Goal: Task Accomplishment & Management: Complete application form

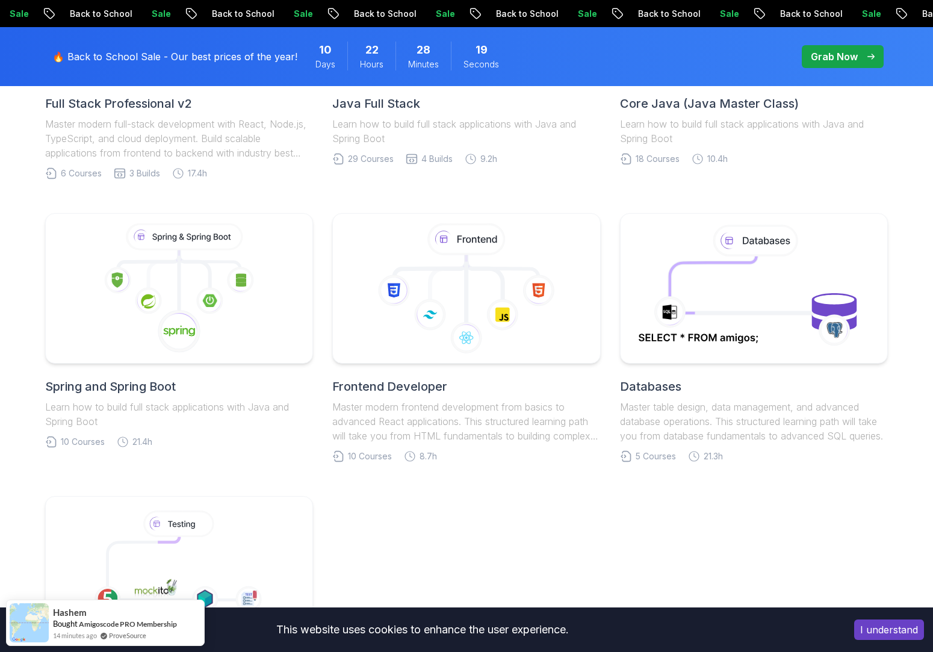
scroll to position [723, 0]
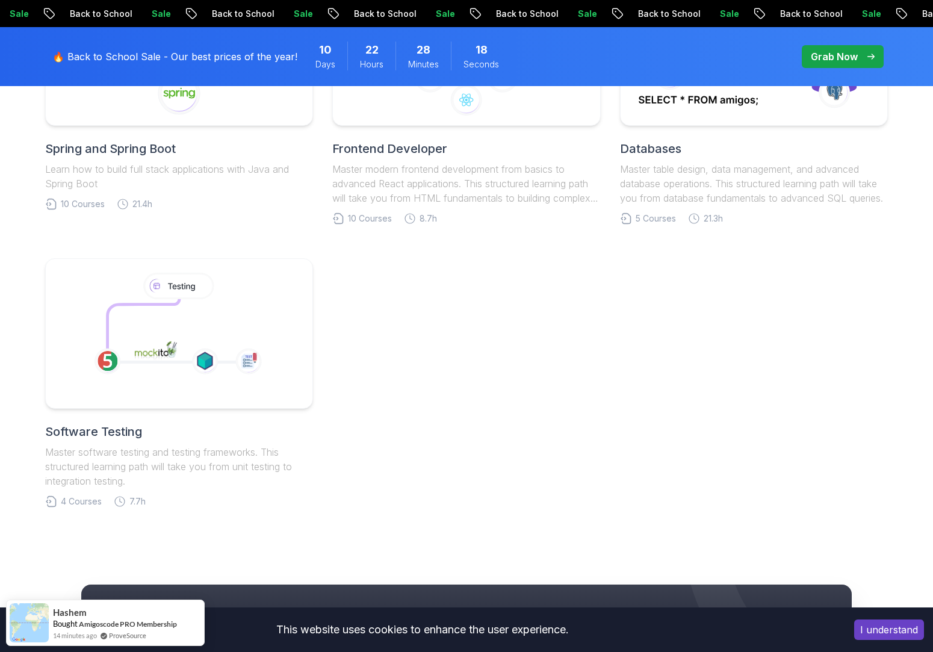
click at [644, 223] on body "Sale Back to School Sale Back to School Sale Back to School Sale Back to School…" at bounding box center [466, 214] width 933 height 1875
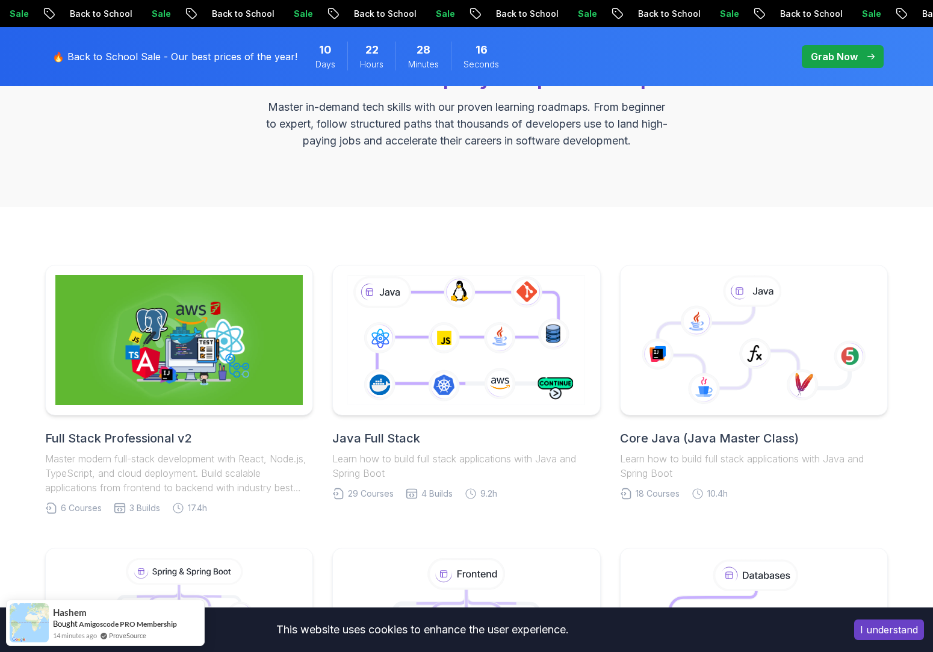
scroll to position [0, 0]
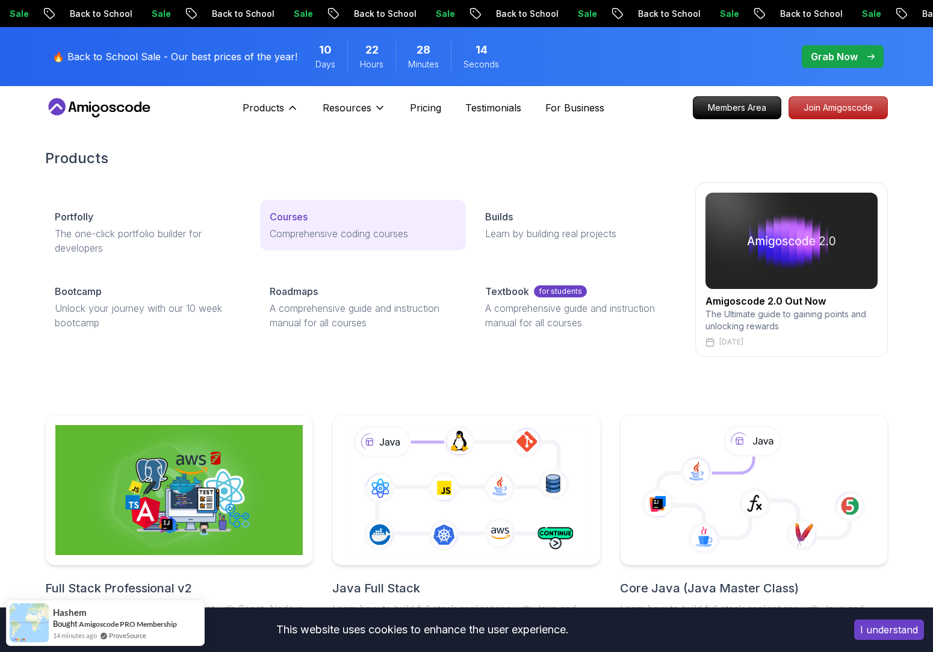
click at [287, 207] on link "Courses Comprehensive coding courses" at bounding box center [362, 225] width 205 height 51
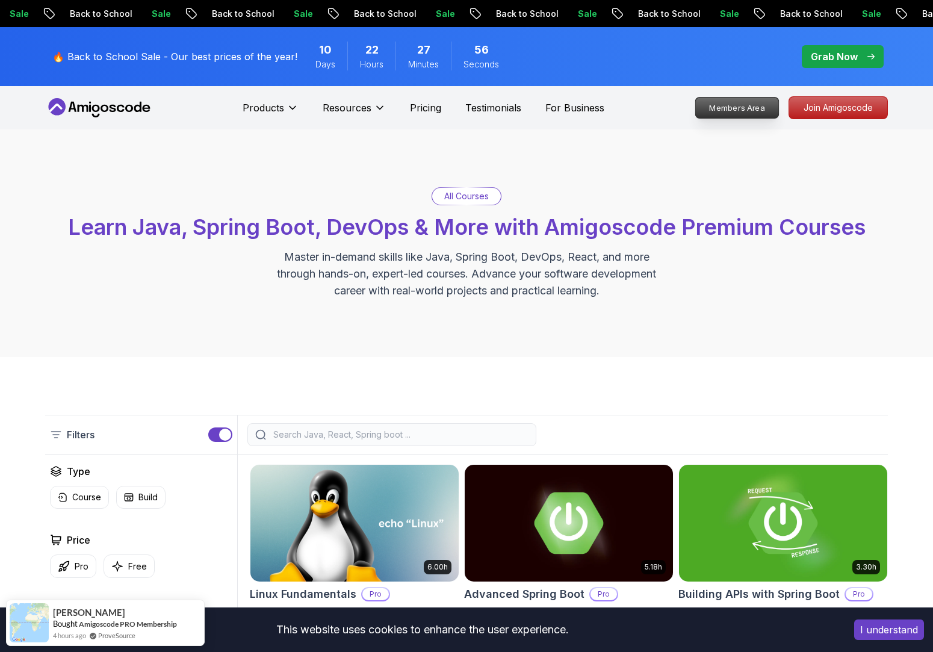
click at [717, 104] on p "Members Area" at bounding box center [737, 108] width 83 height 20
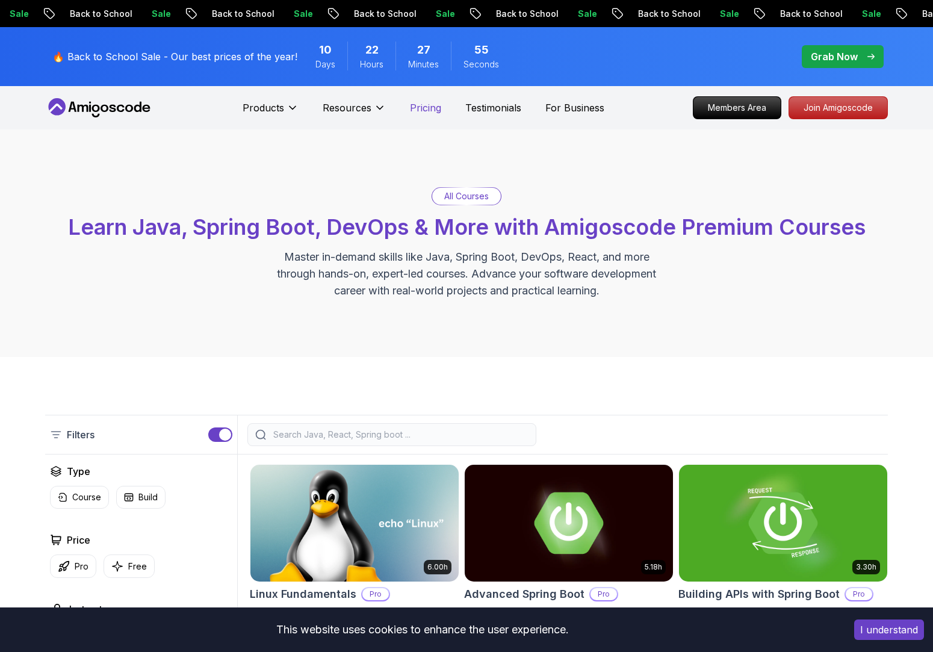
click at [416, 104] on p "Pricing" at bounding box center [425, 108] width 31 height 14
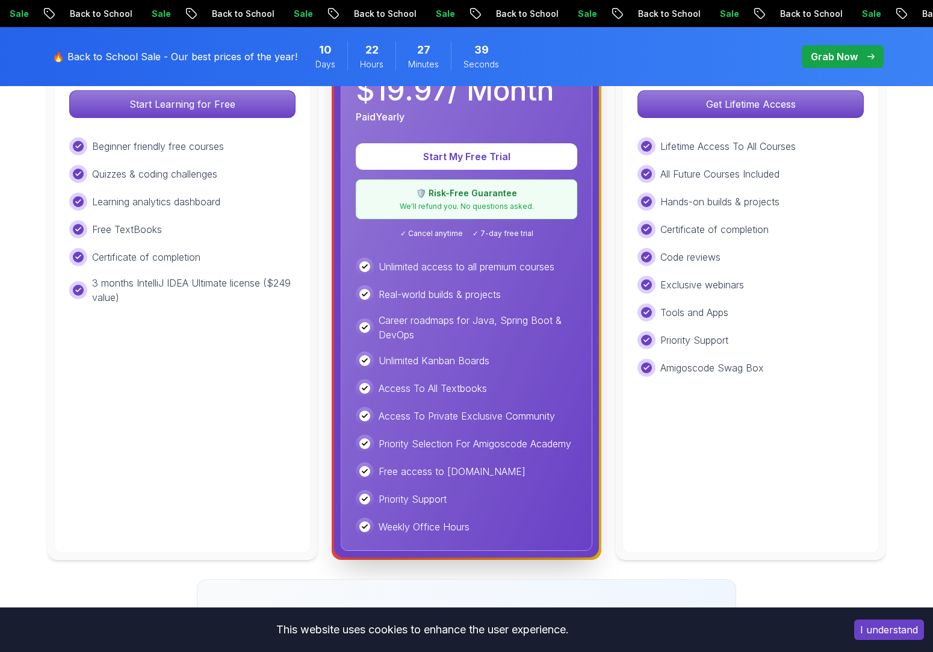
scroll to position [421, 0]
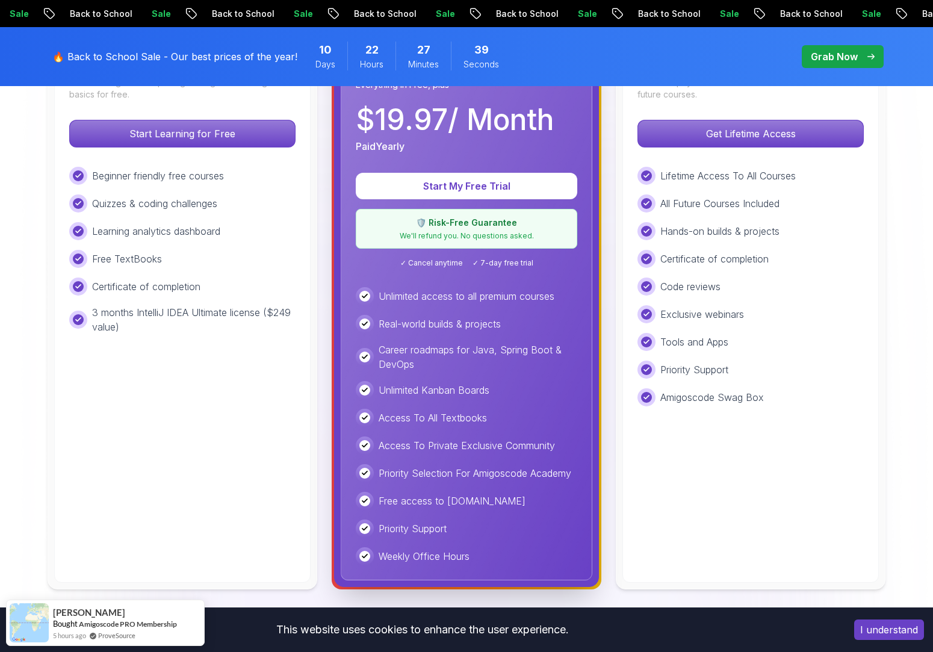
click at [753, 288] on div "Code reviews" at bounding box center [751, 287] width 226 height 18
click at [744, 137] on p "Get Lifetime Access" at bounding box center [751, 133] width 214 height 25
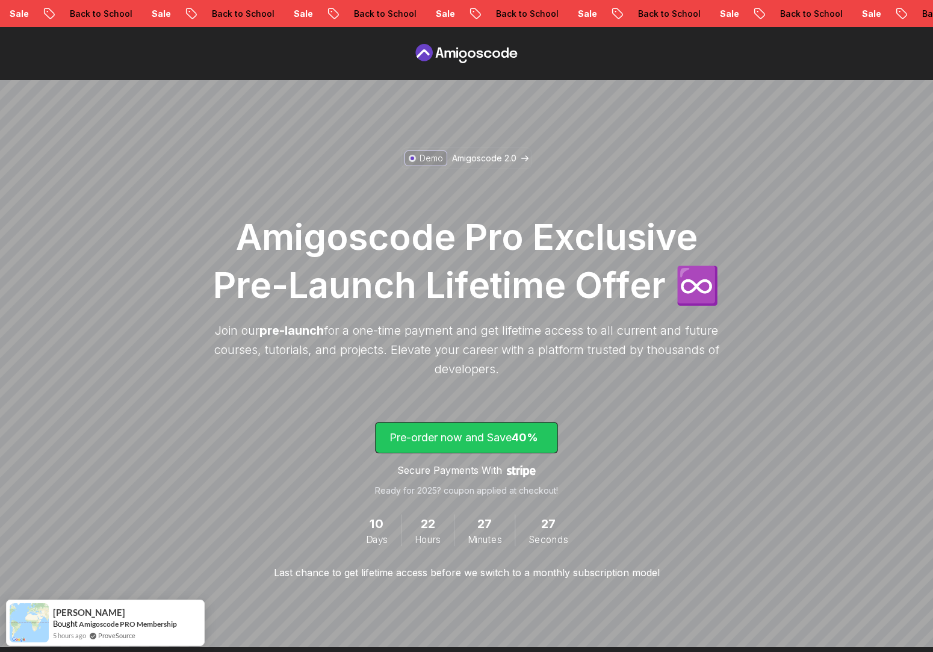
click at [458, 439] on p "Pre-order now and Save 40%" at bounding box center [467, 437] width 154 height 17
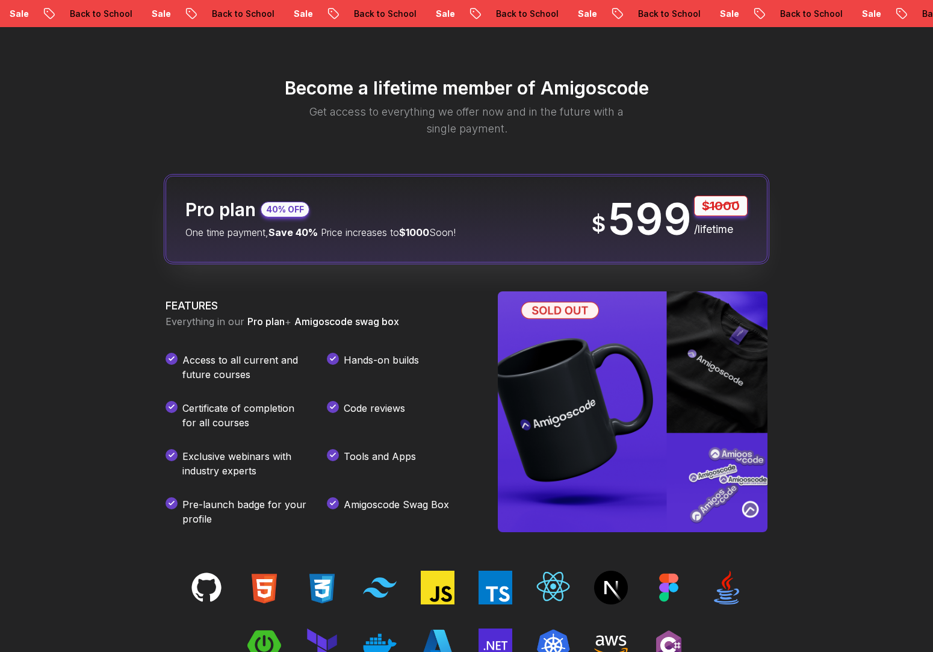
scroll to position [1418, 0]
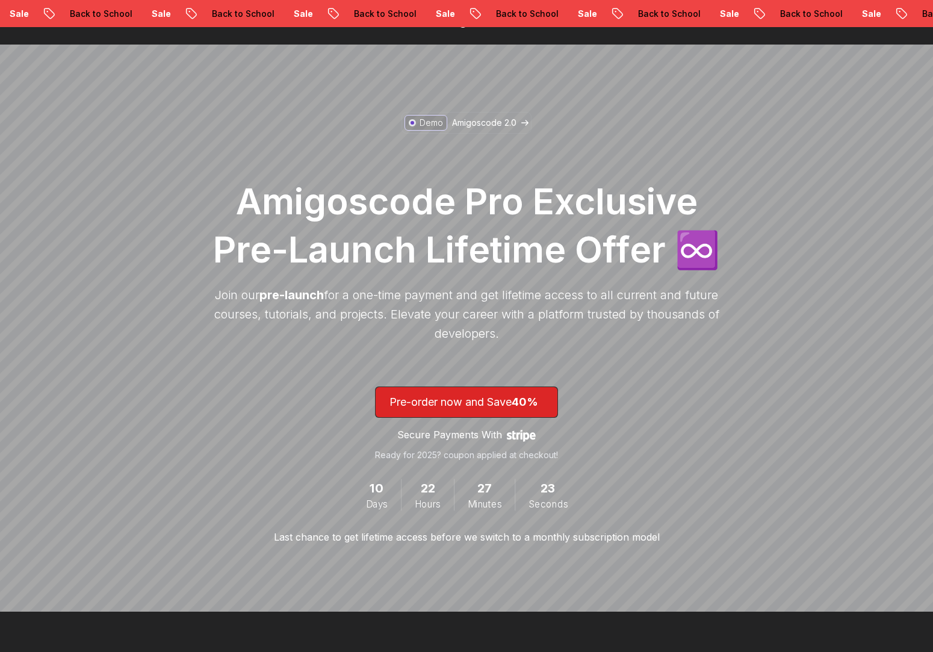
scroll to position [1, 0]
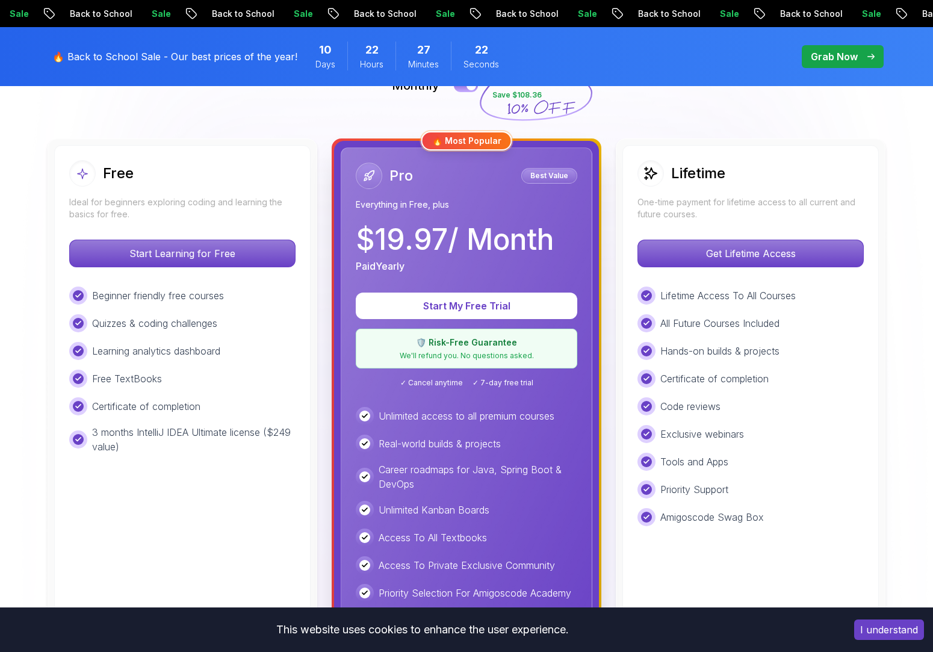
scroll to position [301, 0]
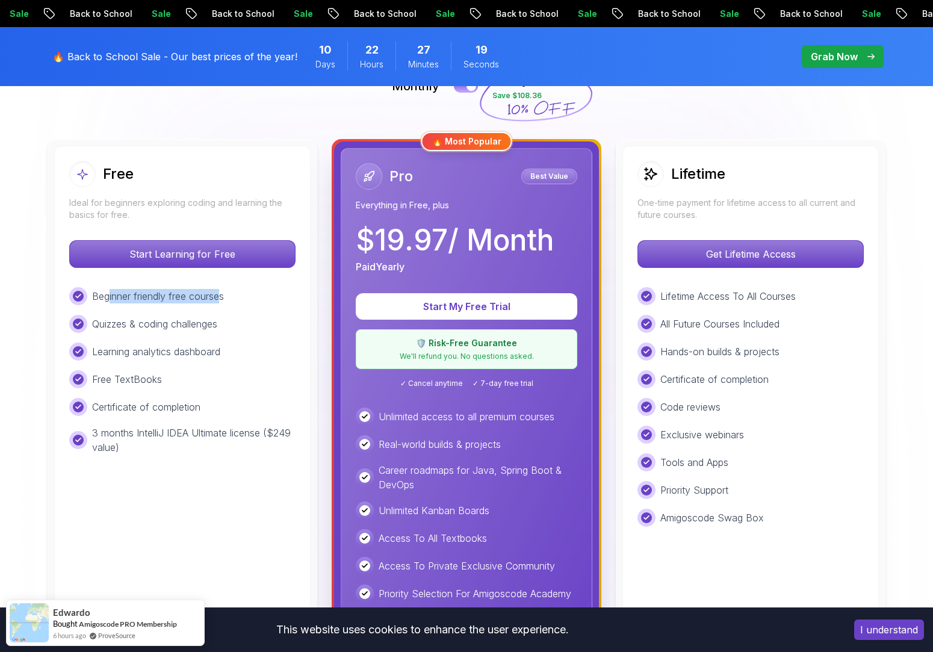
drag, startPoint x: 109, startPoint y: 300, endPoint x: 223, endPoint y: 297, distance: 114.4
click at [223, 297] on p "Beginner friendly free courses" at bounding box center [158, 296] width 132 height 14
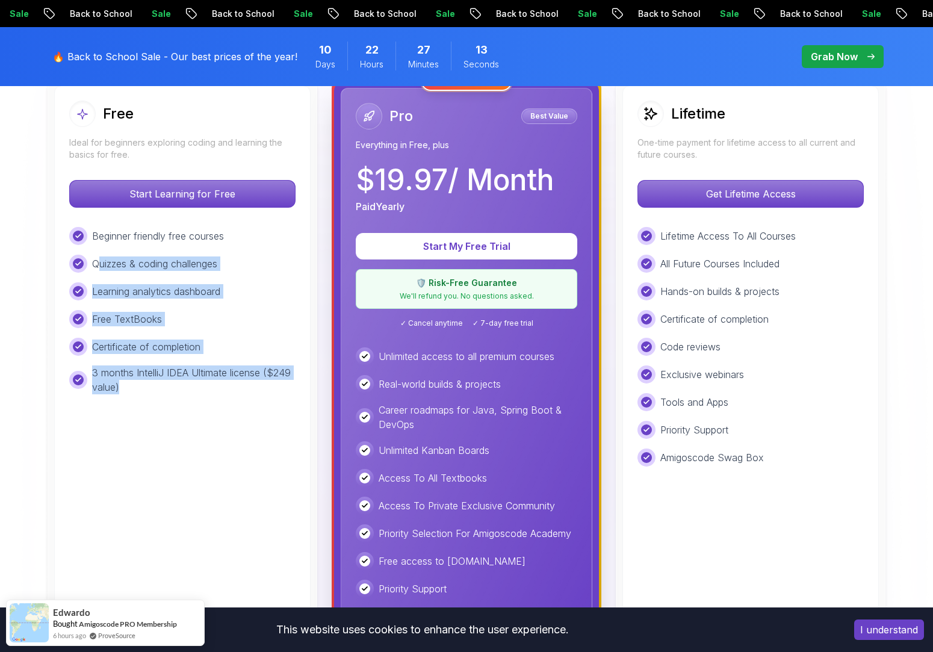
drag, startPoint x: 146, startPoint y: 383, endPoint x: 99, endPoint y: 252, distance: 139.4
click at [98, 253] on div "Beginner friendly free courses Quizzes & coding challenges Learning analytics d…" at bounding box center [182, 310] width 226 height 167
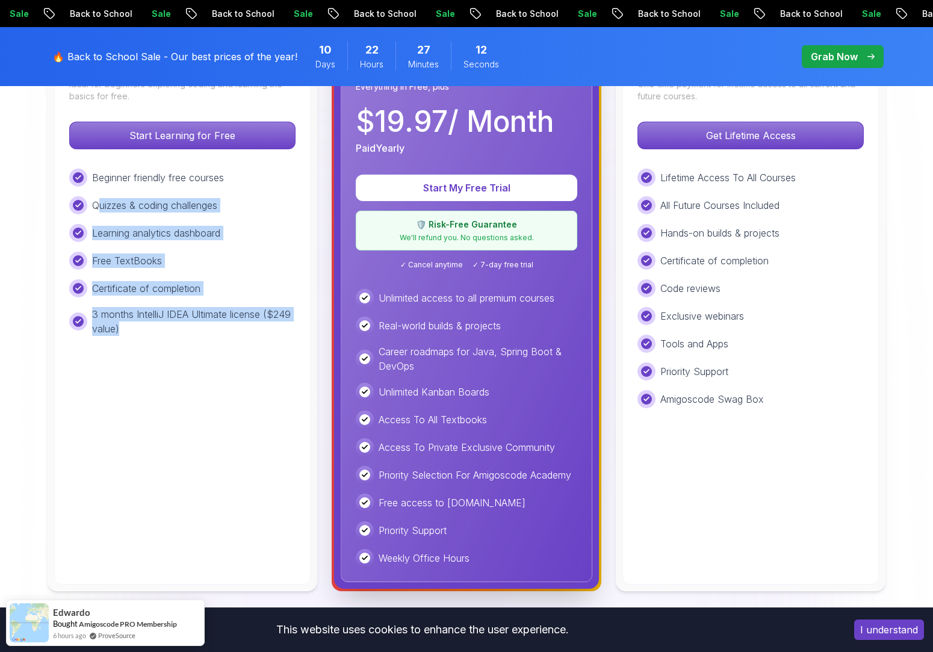
scroll to position [421, 0]
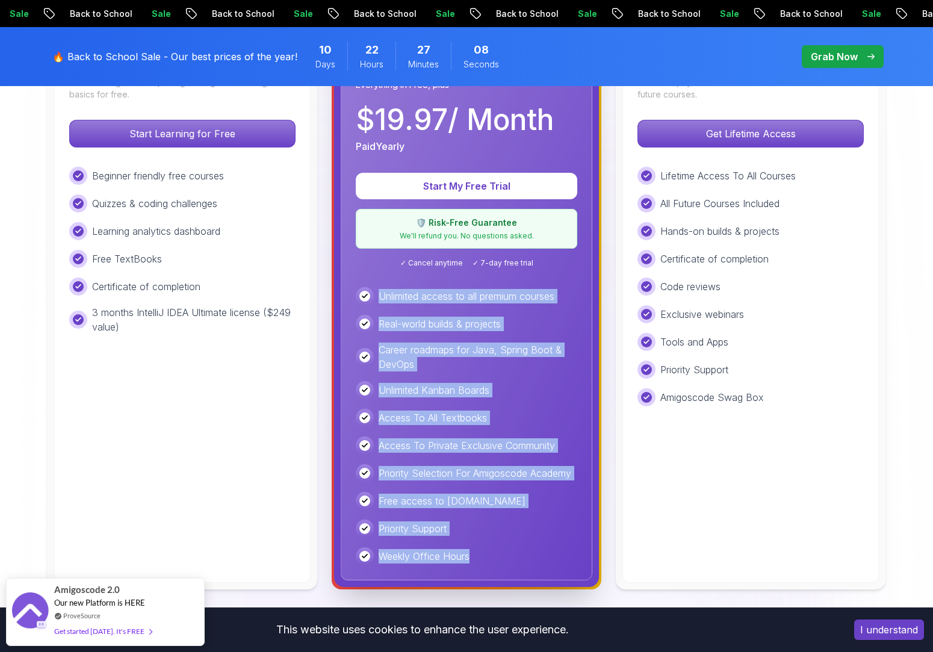
drag, startPoint x: 473, startPoint y: 556, endPoint x: 381, endPoint y: 300, distance: 271.8
click at [381, 300] on div "Unlimited access to all premium courses Real-world builds & projects Career roa…" at bounding box center [467, 426] width 222 height 278
click at [381, 300] on p "Unlimited access to all premium courses" at bounding box center [467, 296] width 176 height 14
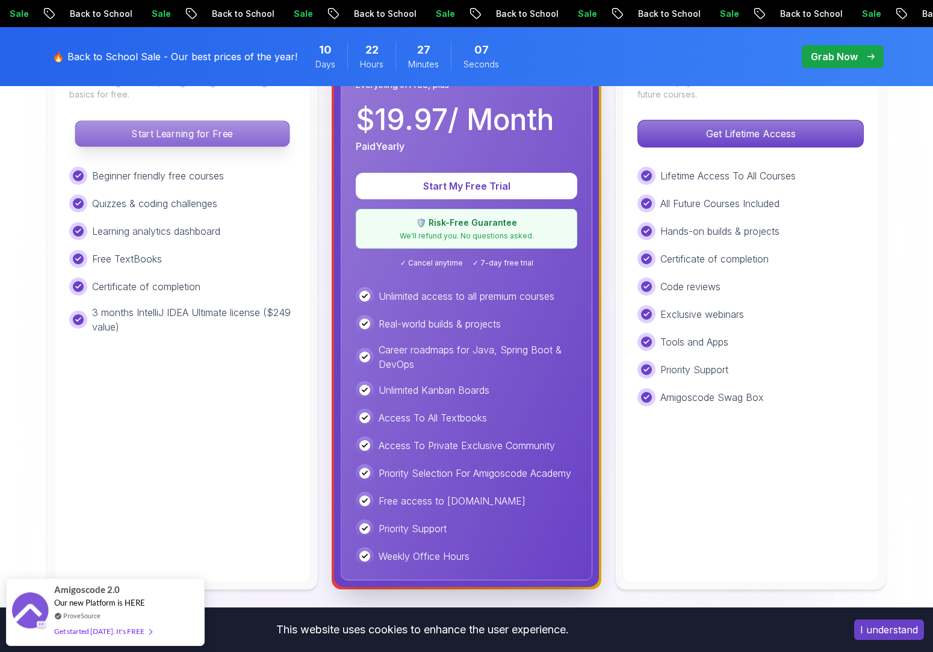
click at [187, 123] on p "Start Learning for Free" at bounding box center [182, 133] width 214 height 25
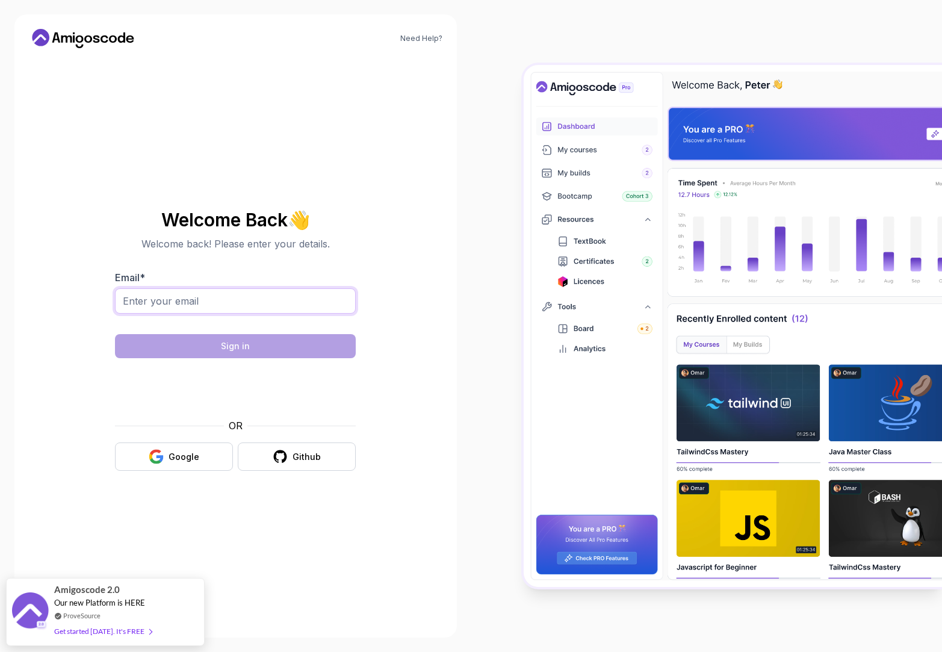
click at [199, 303] on input "Email *" at bounding box center [235, 300] width 241 height 25
type input "nguyennanganh237@gmail.com"
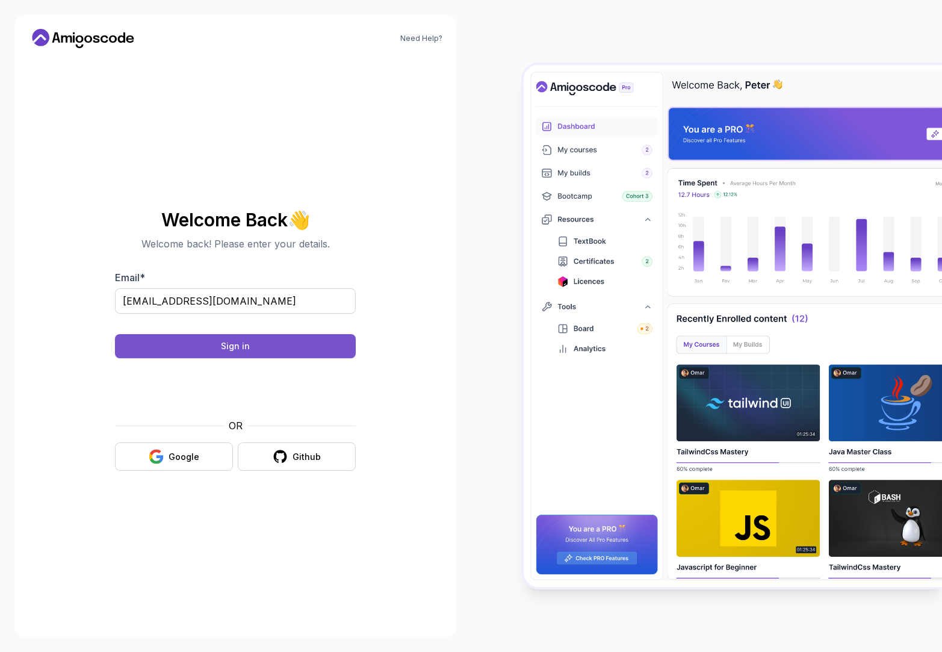
click at [328, 350] on button "Sign in" at bounding box center [235, 346] width 241 height 24
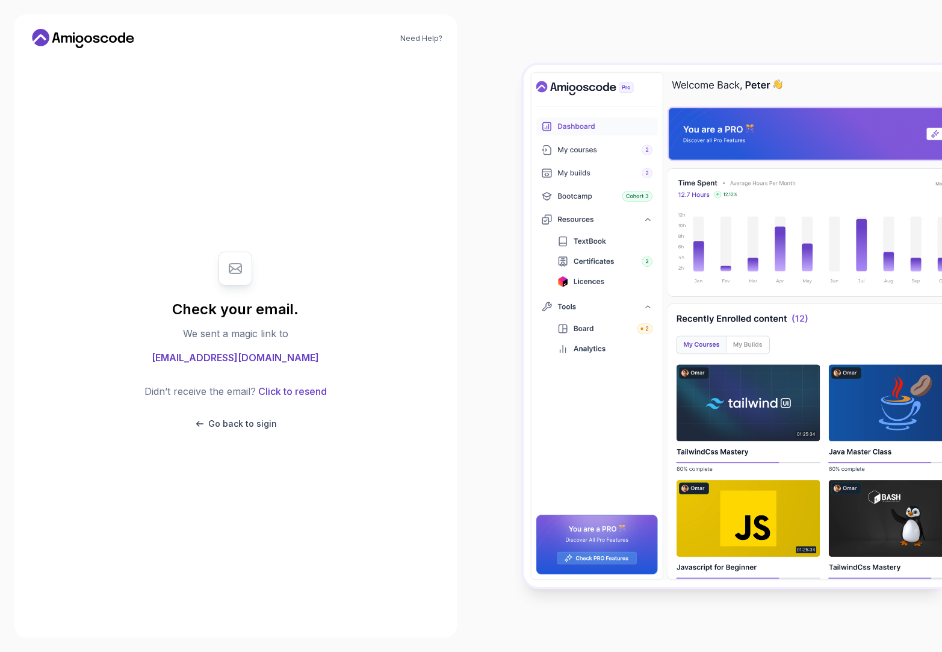
click at [241, 415] on div "Didn’t receive the email? Click to resend Go back to sigin" at bounding box center [236, 407] width 182 height 46
click at [241, 420] on p "Go back to sigin" at bounding box center [242, 424] width 69 height 12
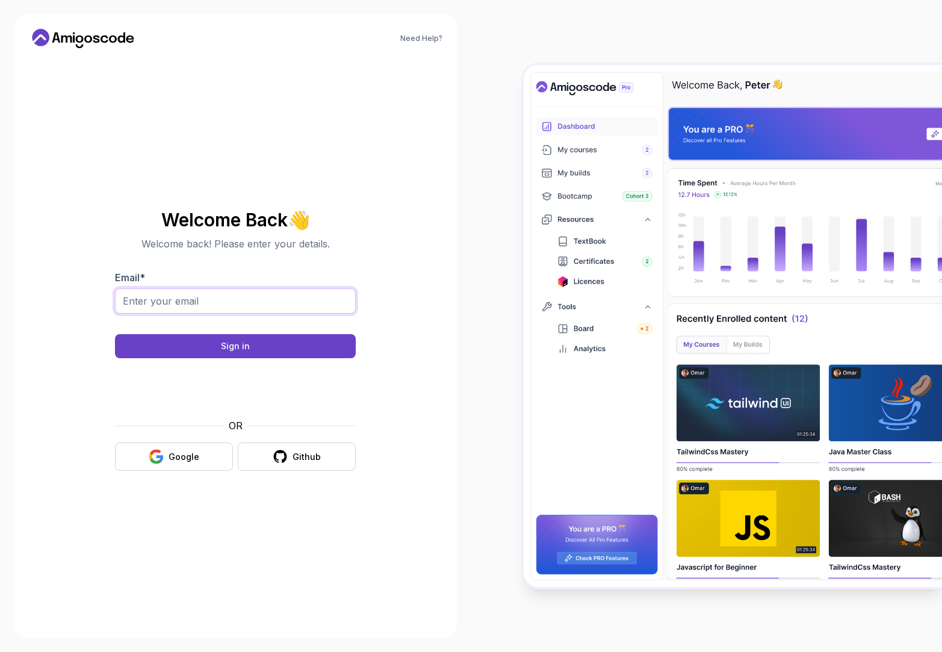
click at [246, 297] on input "Email *" at bounding box center [235, 300] width 241 height 25
type input "nguyennanganh237@gmail.com"
click at [231, 352] on div "Sign in" at bounding box center [235, 346] width 29 height 12
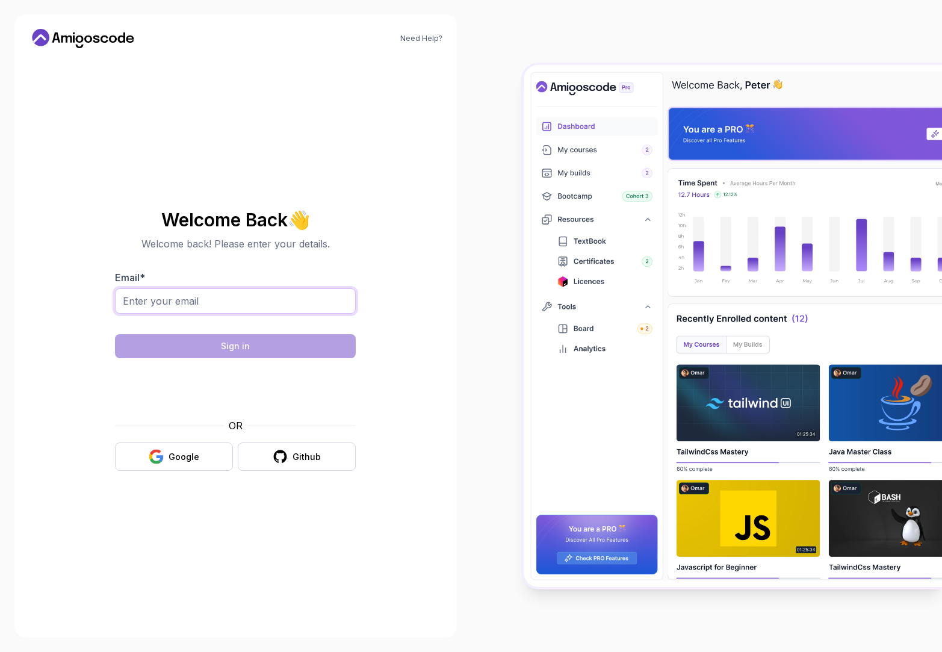
click at [263, 297] on input "Email *" at bounding box center [235, 300] width 241 height 25
type input "nguyennanganh237@gmail.com"
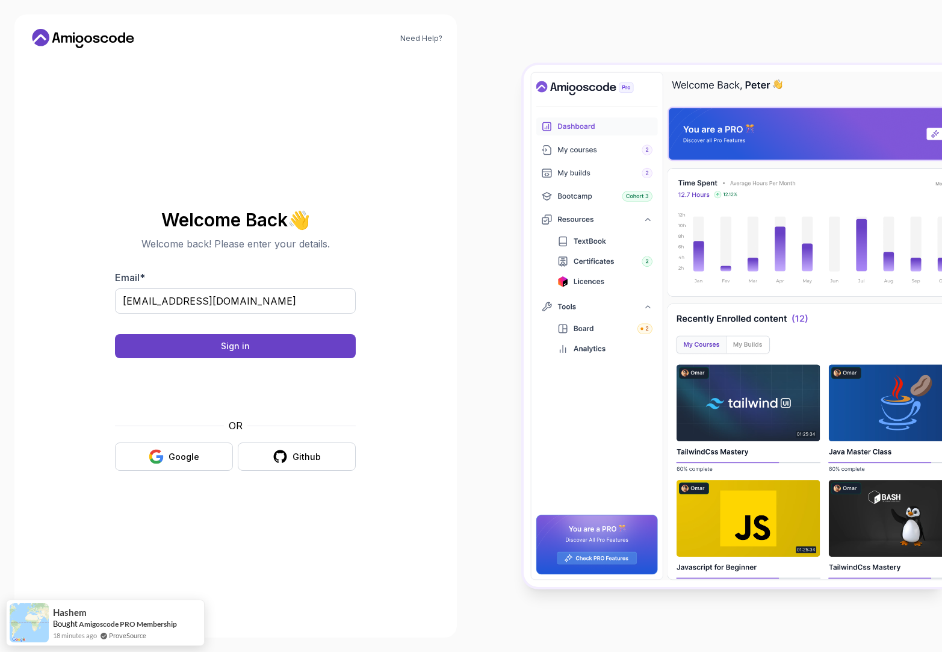
click at [643, 233] on body "Need Help? Welcome Back 👋 Welcome back! Please enter your details. Email * nguy…" at bounding box center [471, 326] width 942 height 652
click at [306, 342] on button "Sign in" at bounding box center [235, 346] width 241 height 24
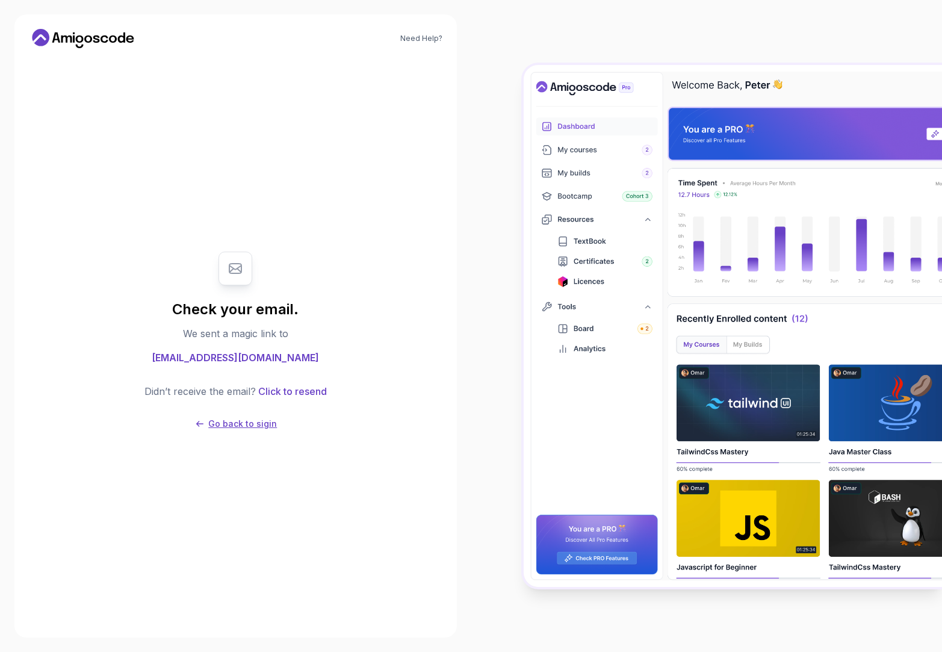
click at [243, 422] on p "Go back to sigin" at bounding box center [242, 424] width 69 height 12
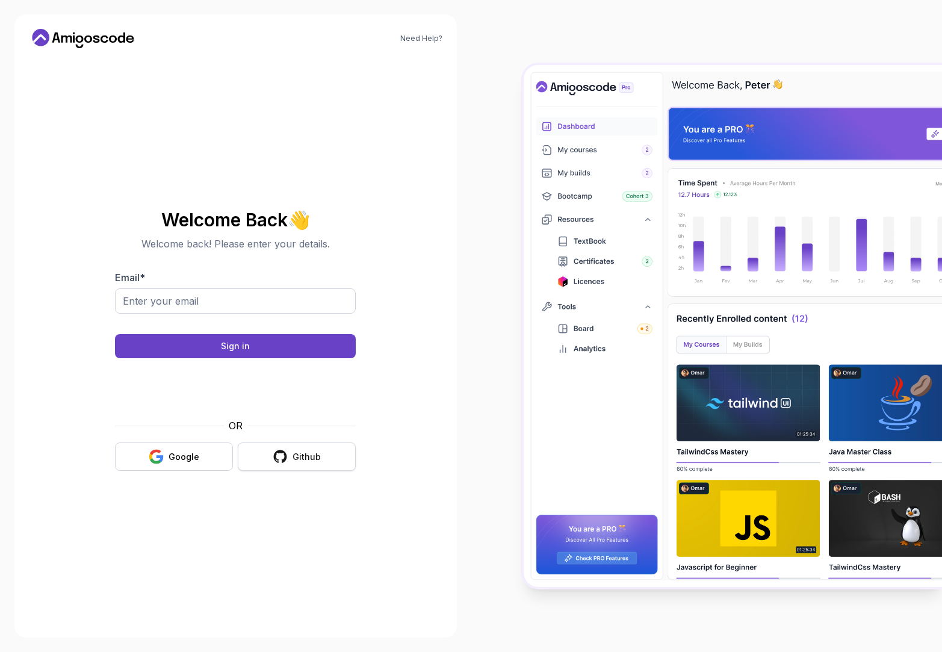
click at [276, 450] on icon "button" at bounding box center [280, 456] width 15 height 15
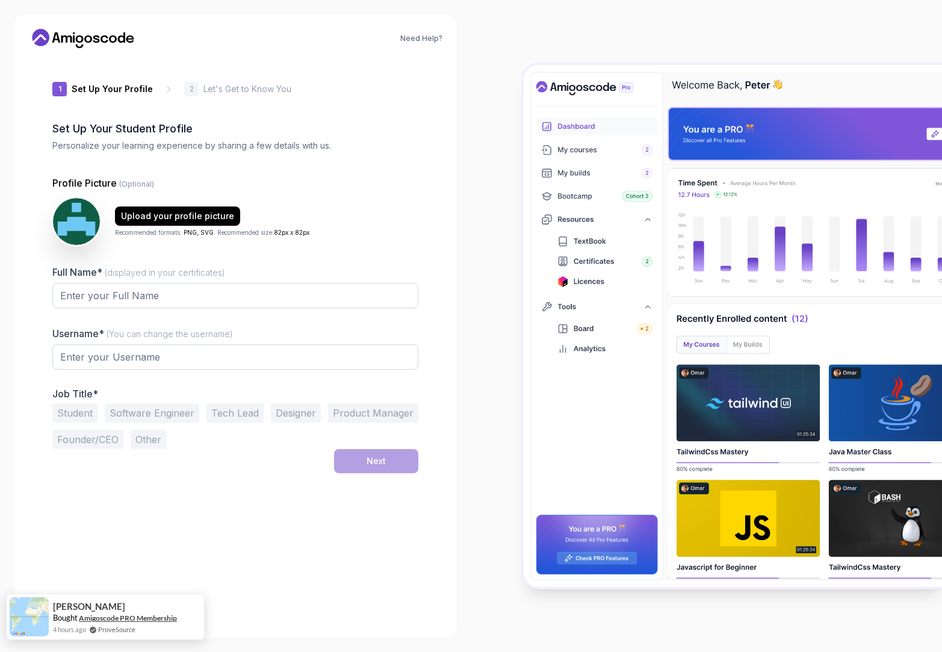
type input "briskweaselb6478"
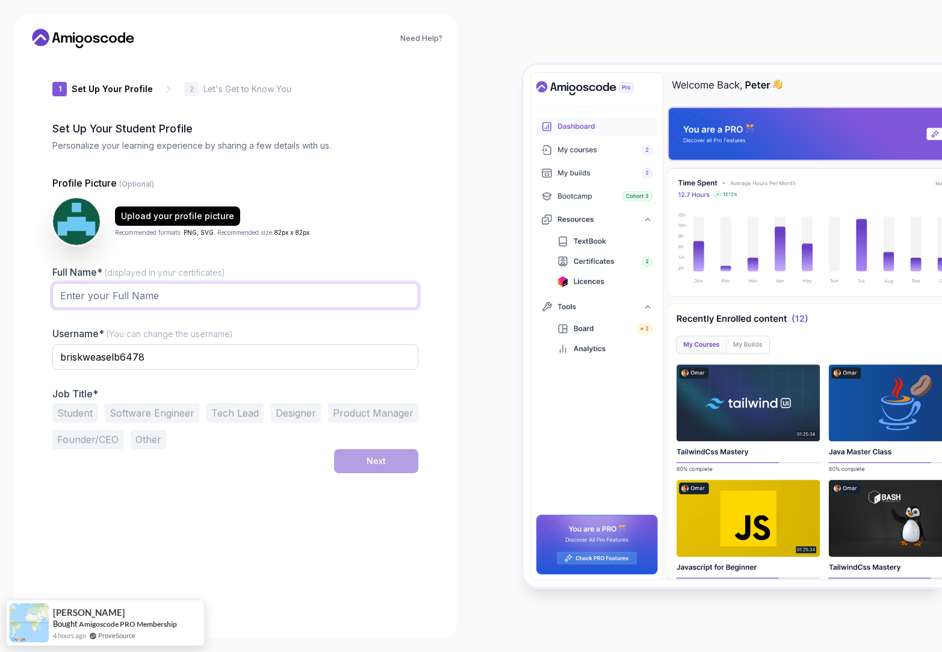
click at [169, 296] on input "Full Name* (displayed in your certificates)" at bounding box center [235, 295] width 366 height 25
click at [179, 297] on input "Full Name* (displayed in your certificates)" at bounding box center [235, 295] width 366 height 25
type input "[PERSON_NAME] [PERSON_NAME]"
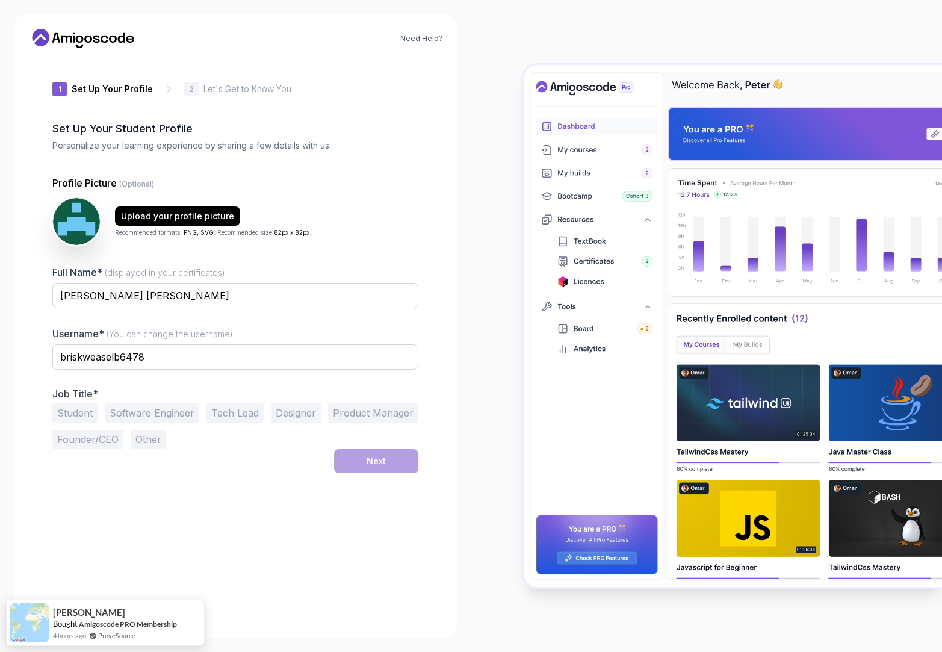
click at [85, 416] on button "Student" at bounding box center [74, 412] width 45 height 19
click at [370, 462] on div "Next" at bounding box center [376, 461] width 19 height 12
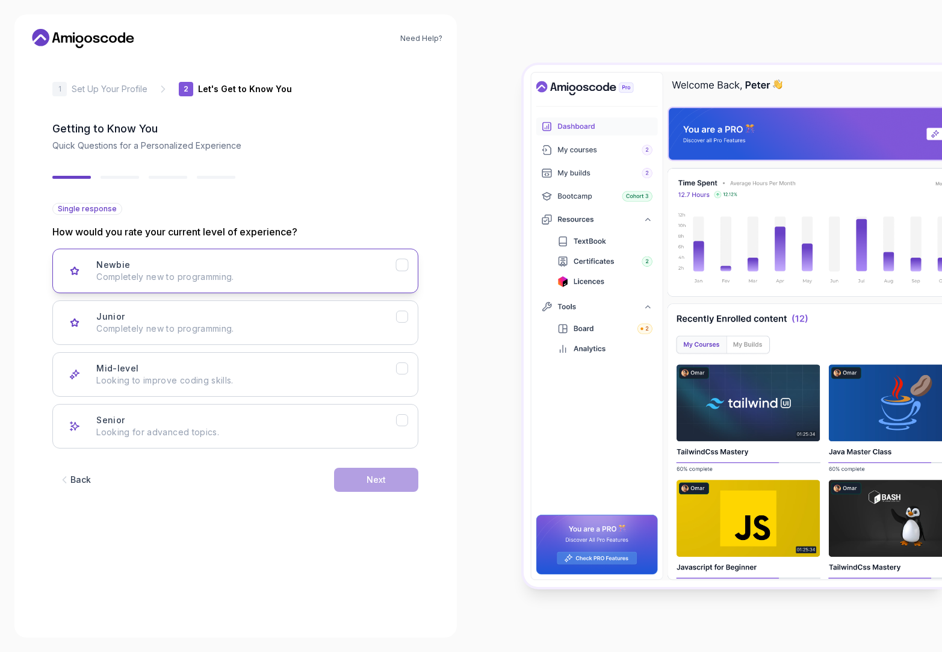
click at [224, 281] on p "Completely new to programming." at bounding box center [246, 277] width 300 height 12
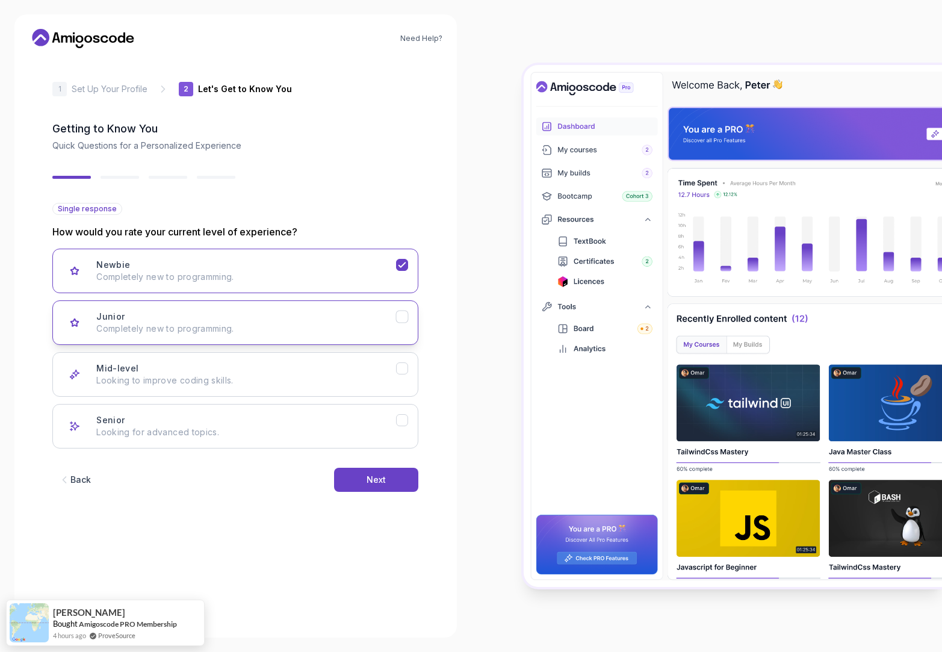
click at [264, 332] on p "Completely new to programming." at bounding box center [246, 329] width 300 height 12
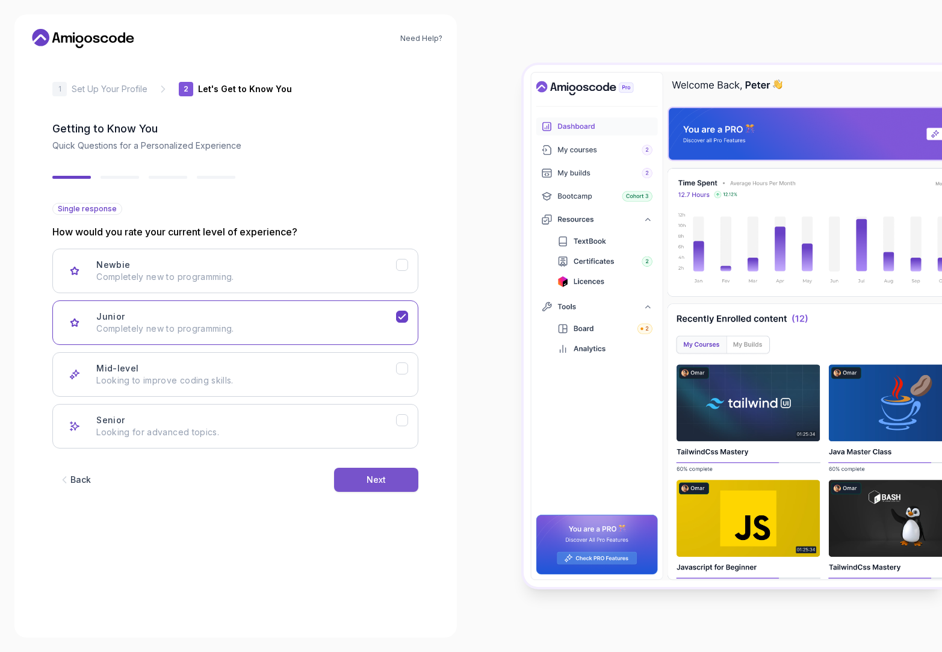
click at [386, 485] on button "Next" at bounding box center [376, 480] width 84 height 24
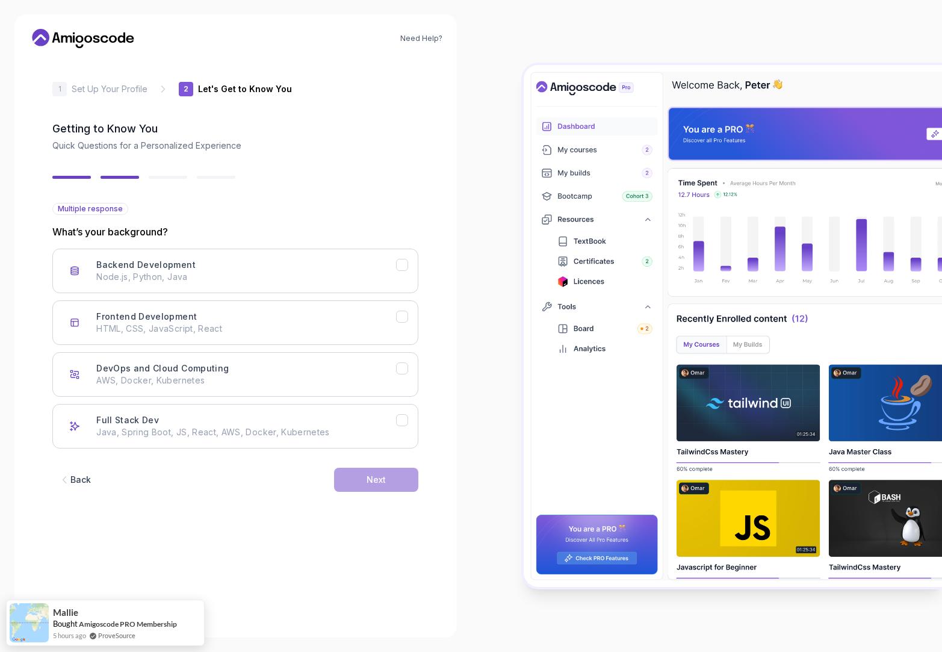
click at [85, 476] on div "Back" at bounding box center [80, 480] width 20 height 12
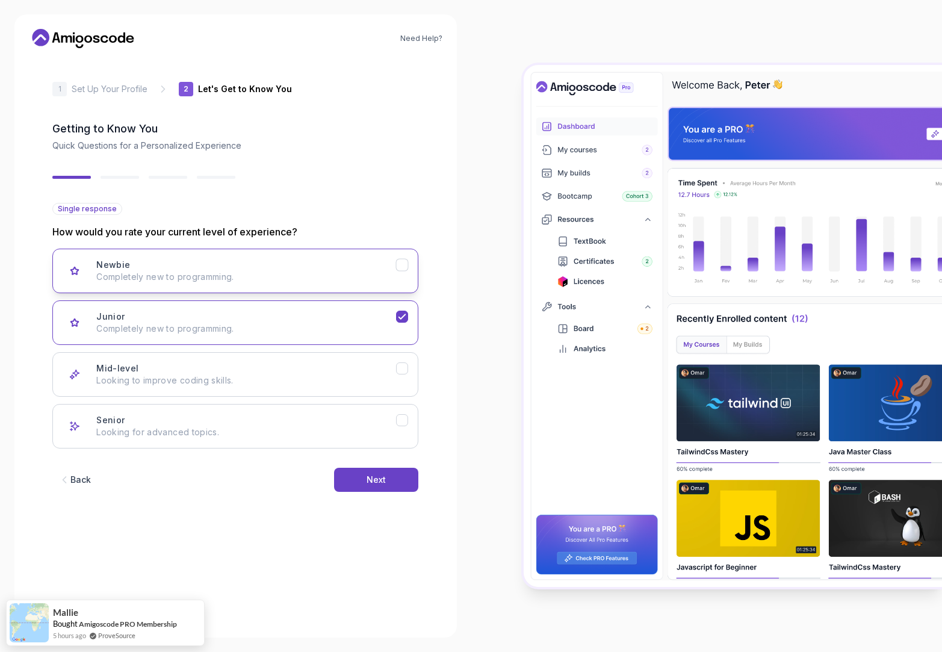
click at [205, 276] on p "Completely new to programming." at bounding box center [246, 277] width 300 height 12
click at [387, 489] on button "Next" at bounding box center [376, 480] width 84 height 24
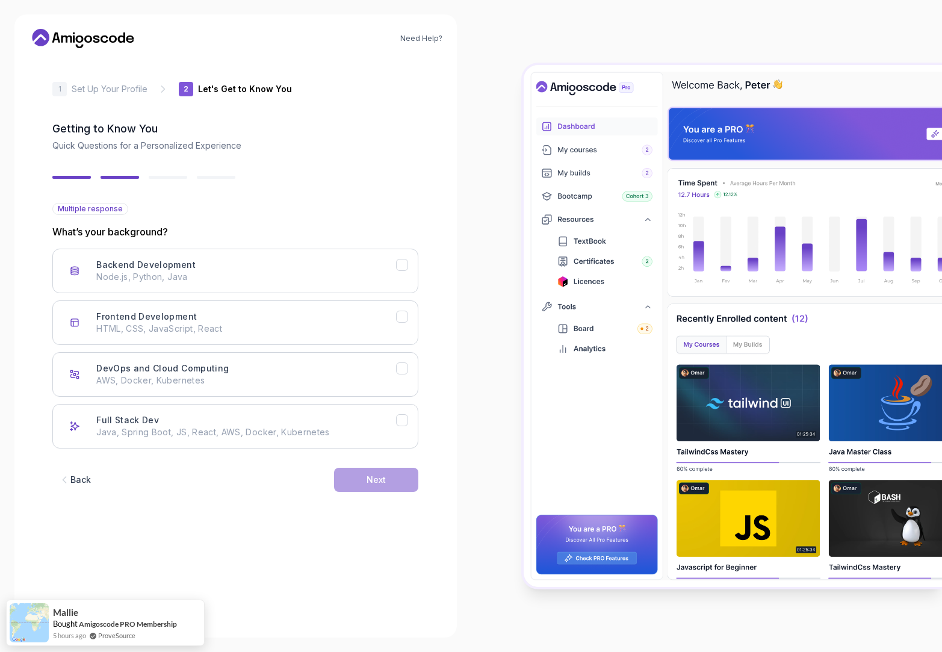
click at [84, 482] on div "Back" at bounding box center [80, 480] width 20 height 12
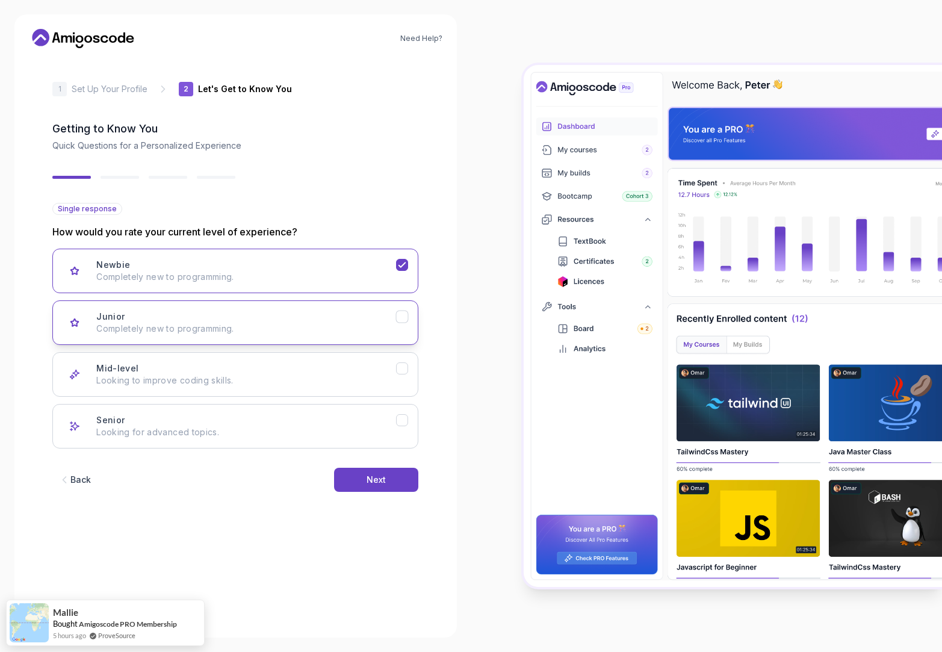
click at [196, 319] on div "Junior Completely new to programming." at bounding box center [246, 323] width 300 height 24
click at [377, 484] on div "Next" at bounding box center [376, 480] width 19 height 12
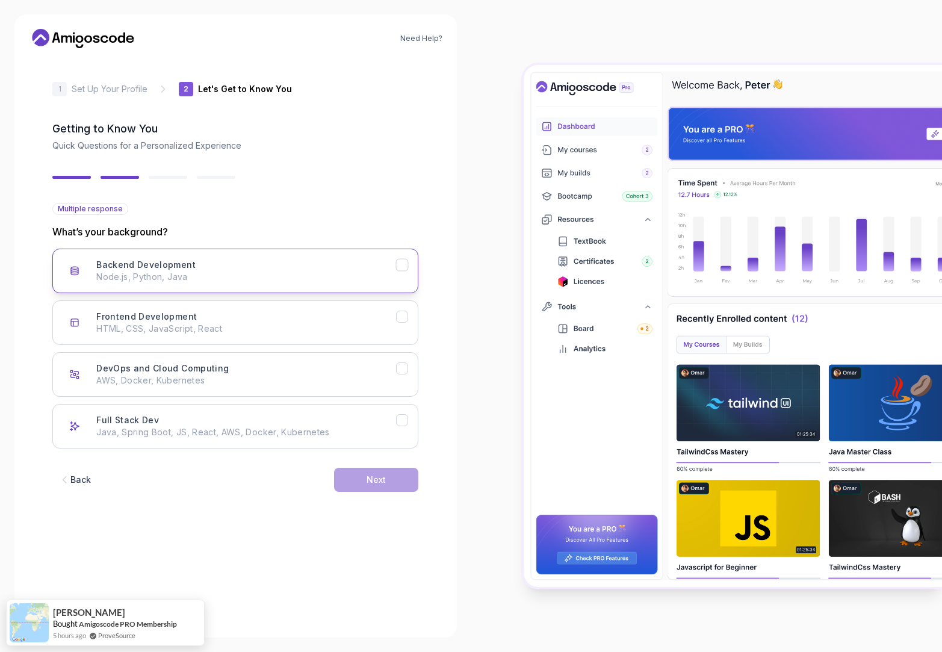
click at [255, 275] on p "Node.js, Python, Java" at bounding box center [246, 277] width 300 height 12
click at [285, 427] on p "Java, Spring Boot, JS, React, AWS, Docker, Kubernetes" at bounding box center [246, 432] width 300 height 12
click at [394, 478] on button "Next" at bounding box center [376, 480] width 84 height 24
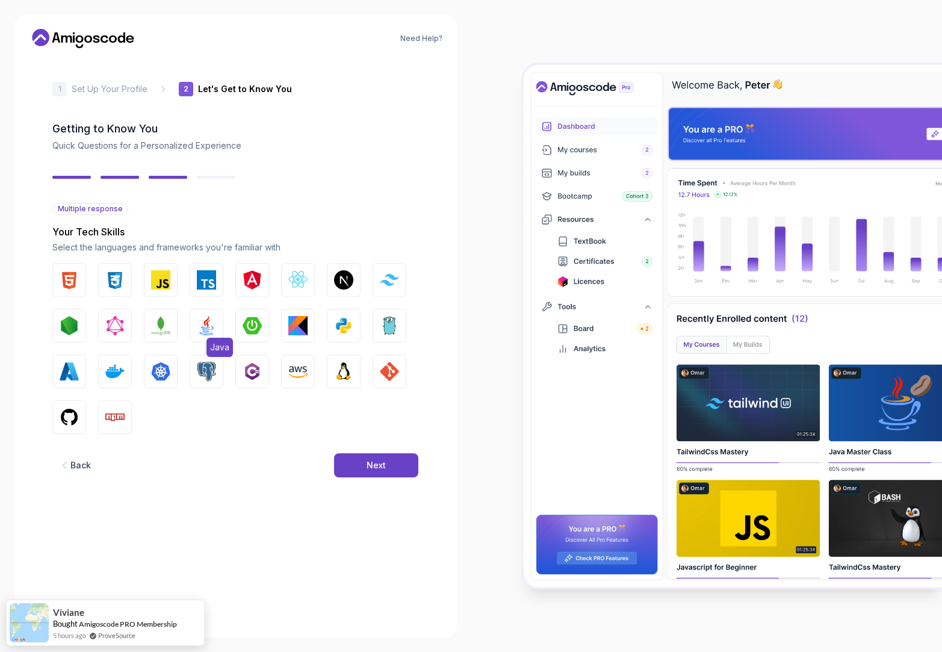
click at [201, 330] on img "button" at bounding box center [206, 325] width 19 height 19
click at [353, 467] on button "Next" at bounding box center [376, 465] width 84 height 24
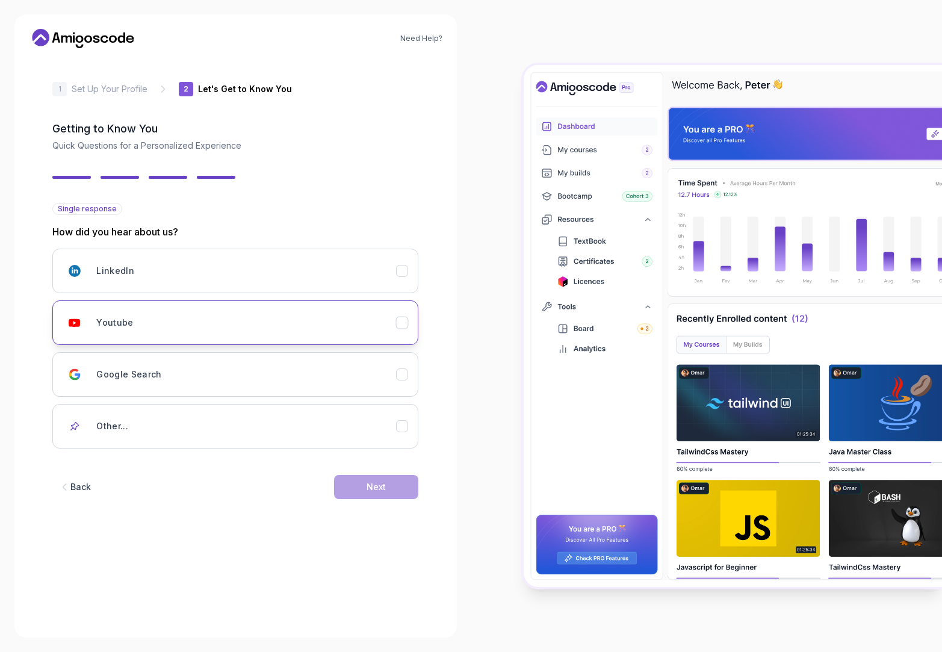
click at [268, 319] on div "Youtube" at bounding box center [246, 323] width 300 height 24
click at [384, 485] on div "Next" at bounding box center [376, 487] width 19 height 12
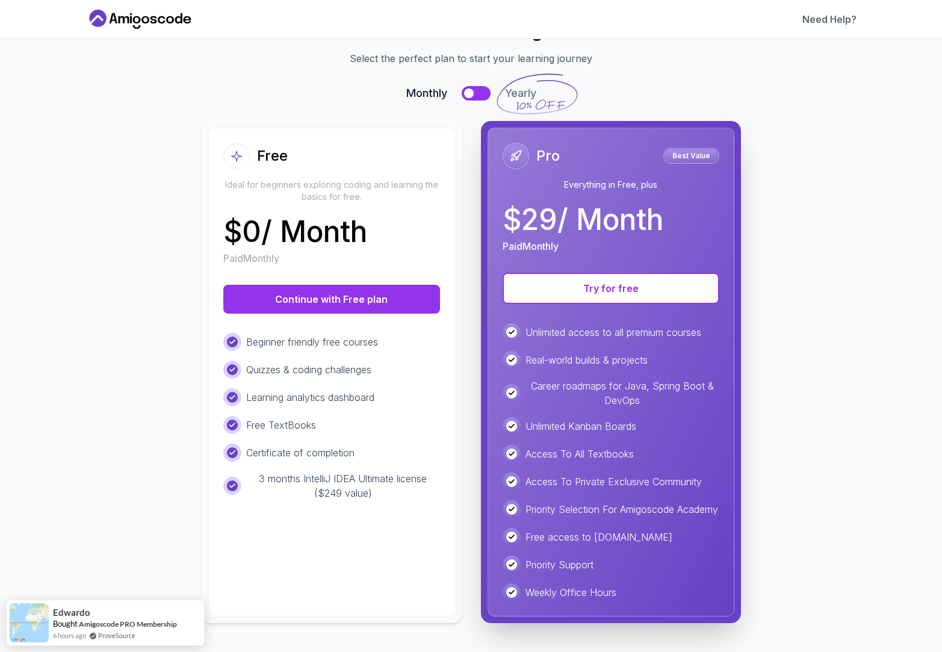
scroll to position [59, 0]
click at [367, 303] on div "Free Ideal for beginners exploring coding and learning the basics for free. $ 0…" at bounding box center [331, 372] width 247 height 489
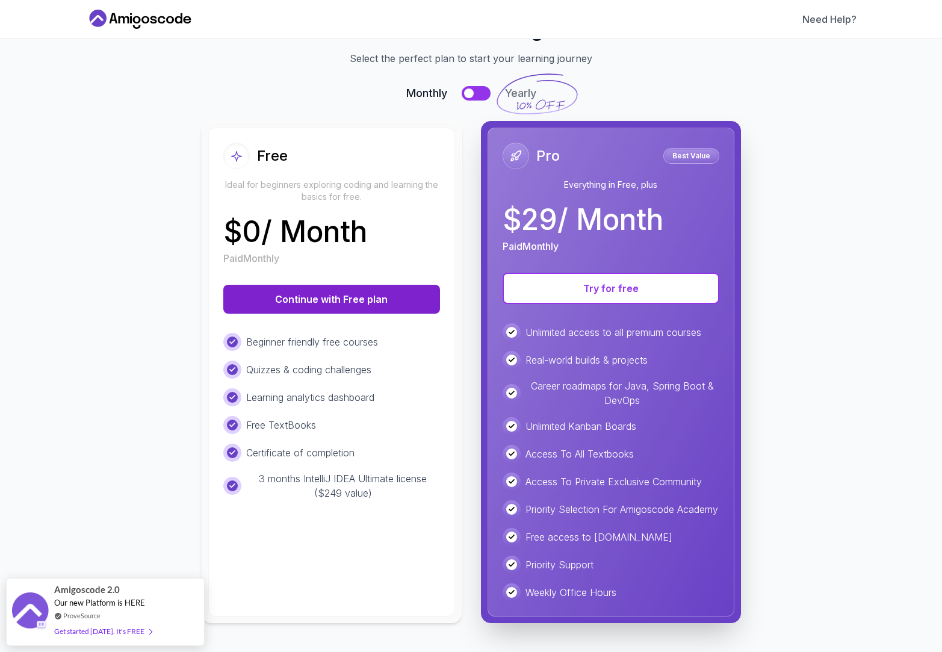
click at [411, 287] on button "Continue with Free plan" at bounding box center [331, 299] width 217 height 29
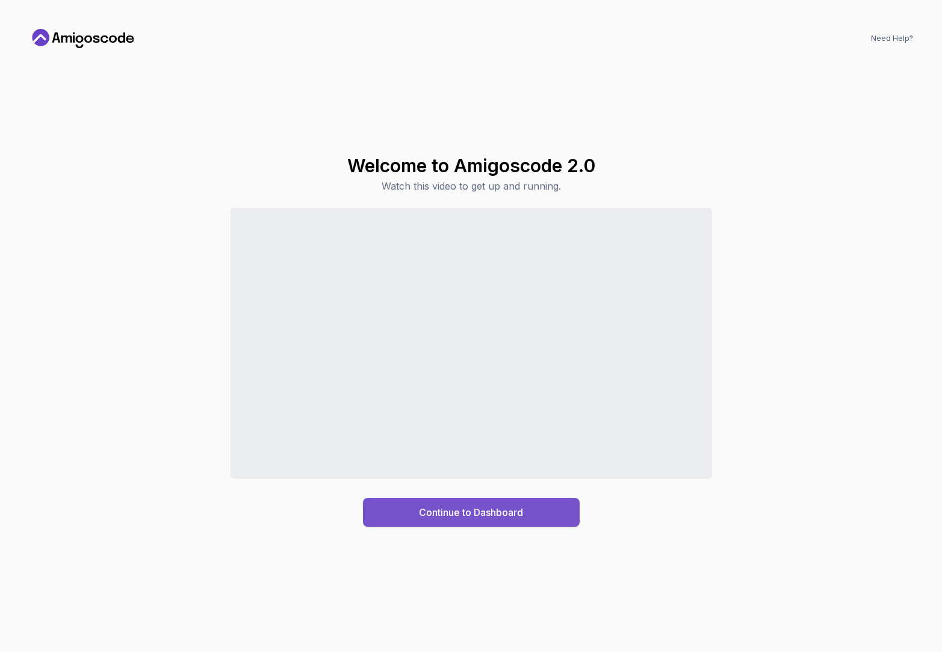
click at [525, 511] on button "Continue to Dashboard" at bounding box center [471, 512] width 217 height 29
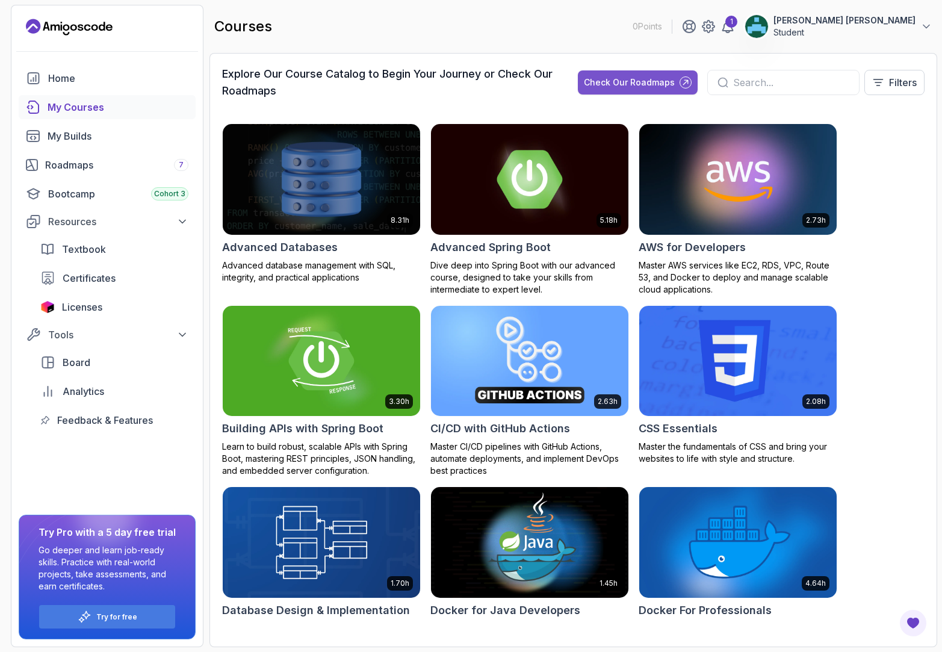
click at [642, 83] on div "Check Our Roadmaps" at bounding box center [629, 82] width 91 height 12
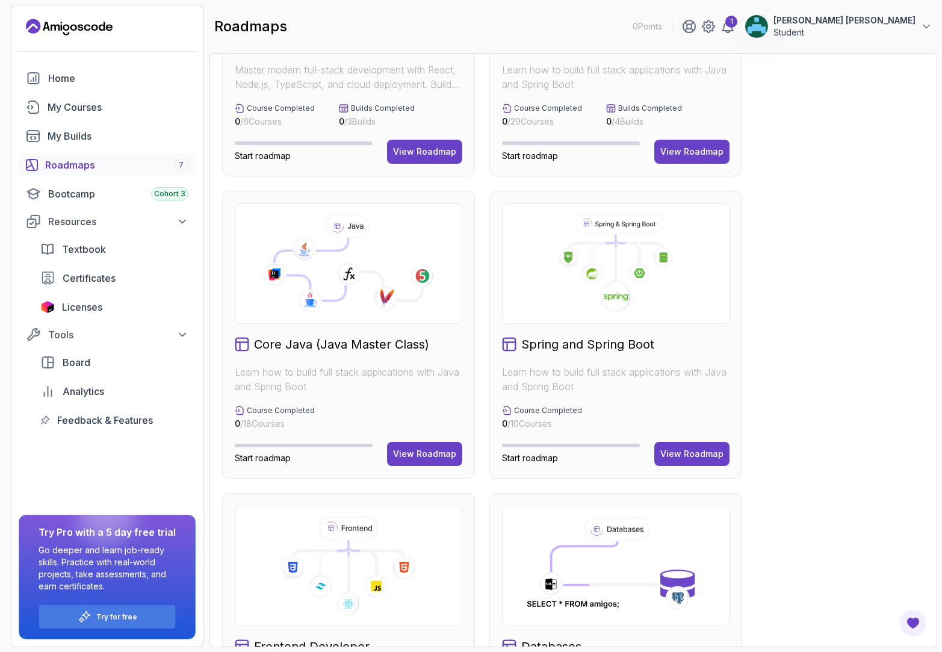
scroll to position [421, 0]
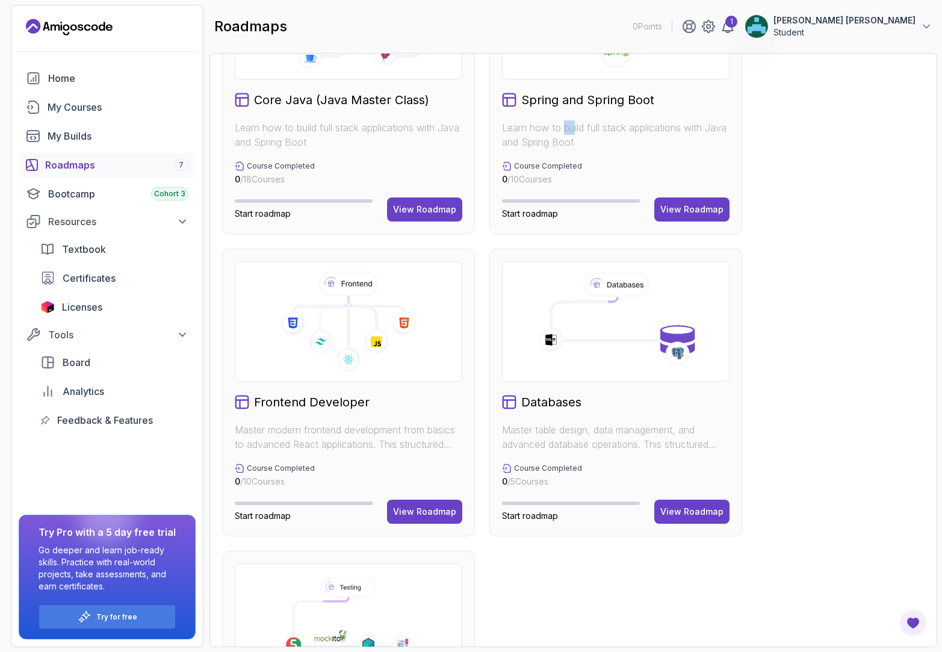
drag, startPoint x: 573, startPoint y: 133, endPoint x: 565, endPoint y: 132, distance: 7.9
click at [565, 132] on p "Learn how to build full stack applications with Java and Spring Boot" at bounding box center [616, 134] width 228 height 29
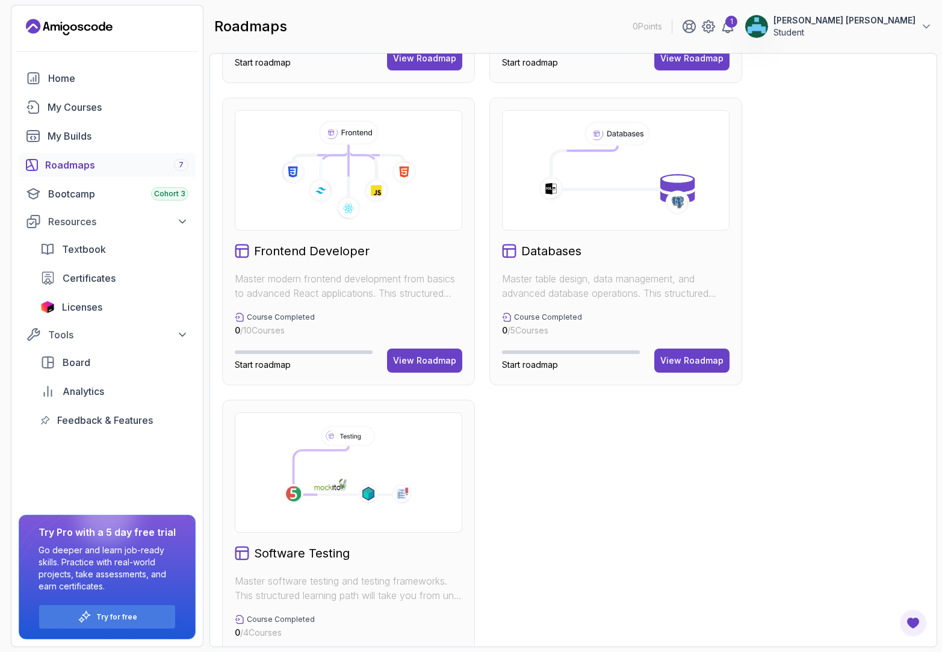
scroll to position [626, 0]
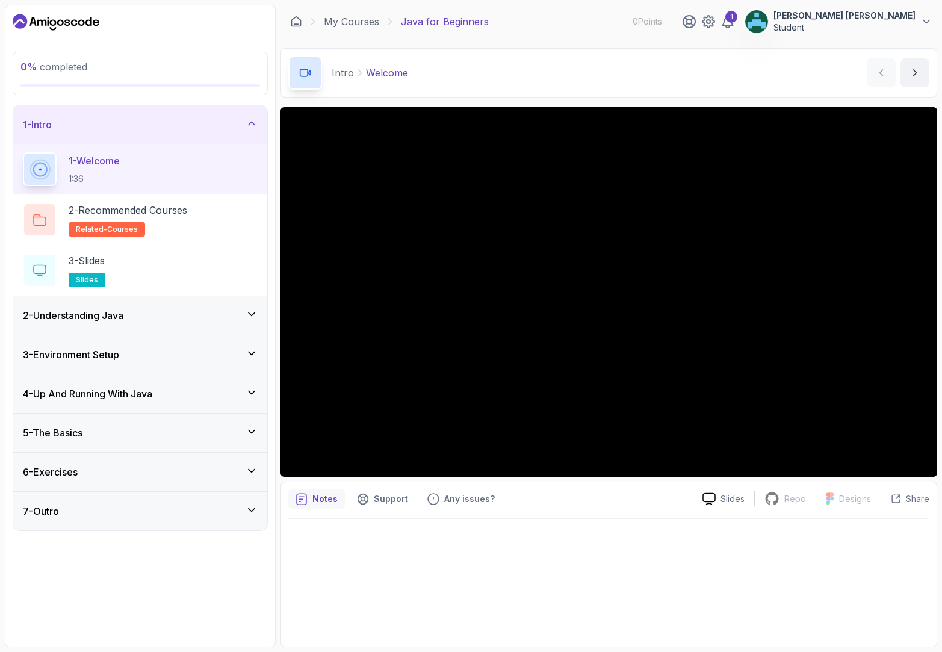
click at [213, 321] on div "2 - Understanding Java" at bounding box center [140, 315] width 235 height 14
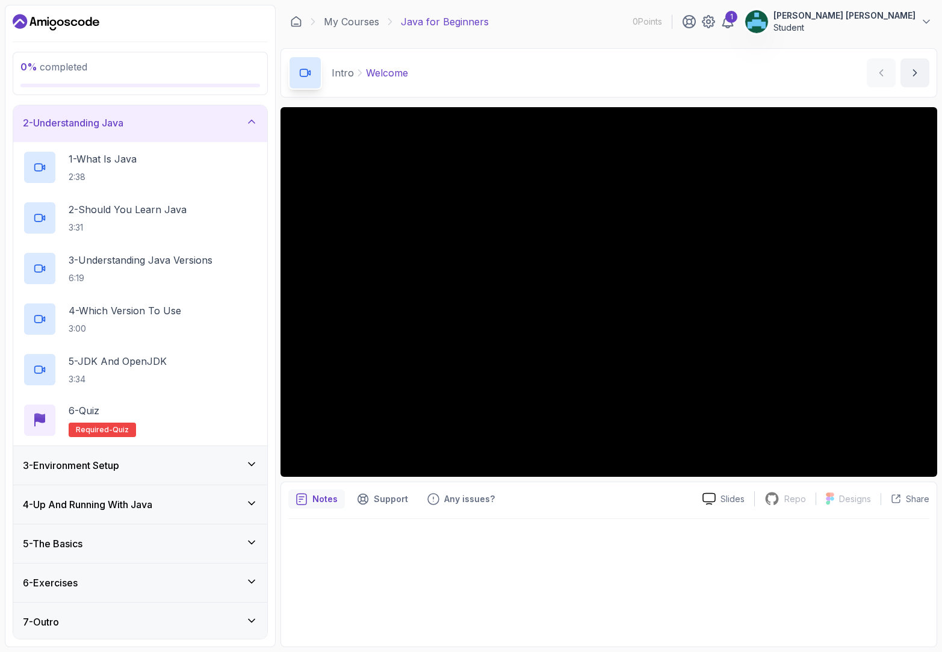
scroll to position [43, 0]
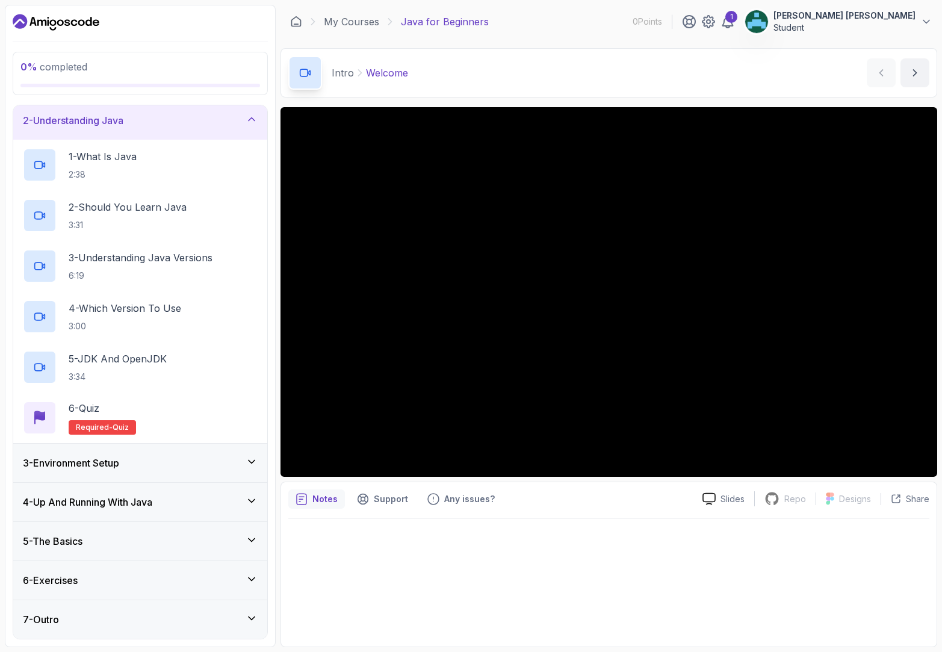
click at [184, 536] on div "5 - The Basics" at bounding box center [140, 541] width 235 height 14
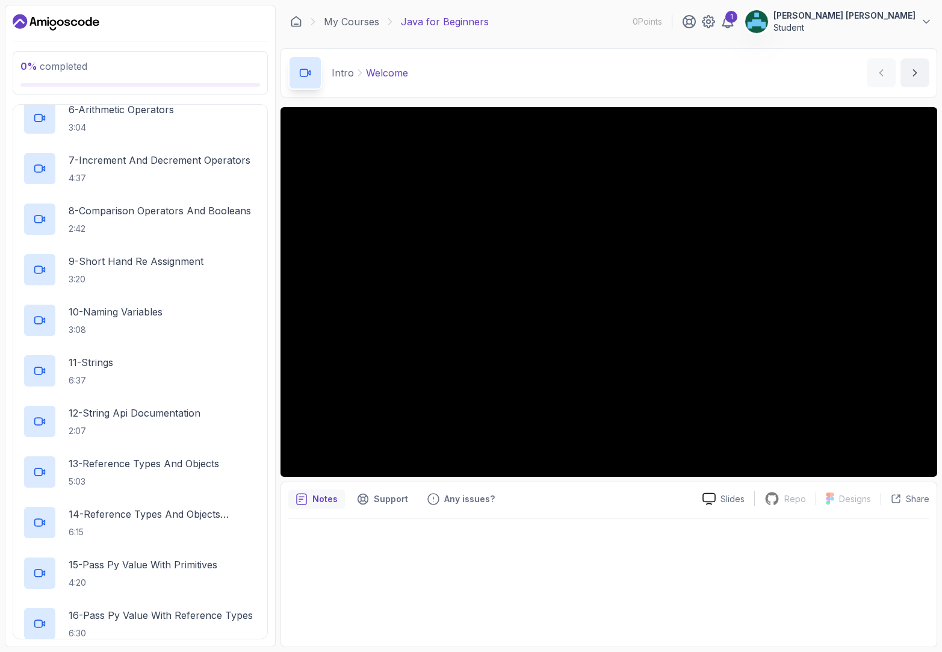
scroll to position [751, 0]
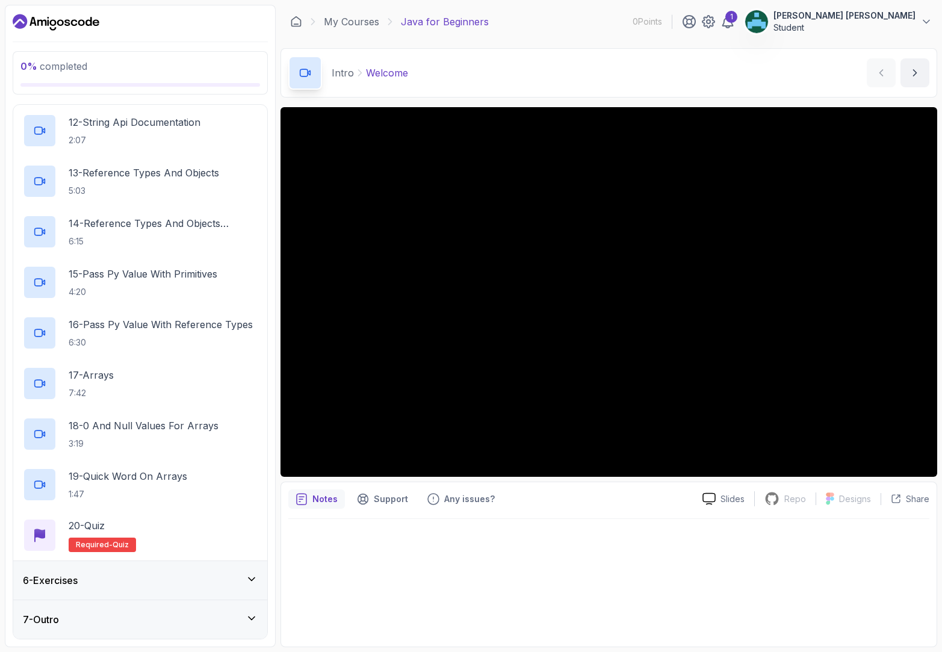
click at [160, 603] on div "7 - Outro" at bounding box center [140, 619] width 254 height 39
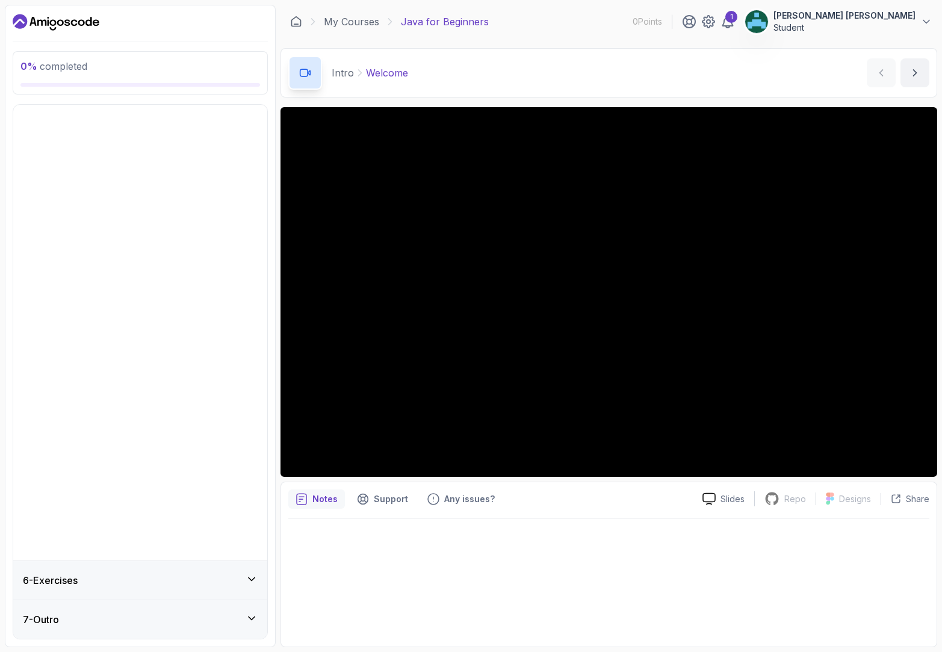
scroll to position [0, 0]
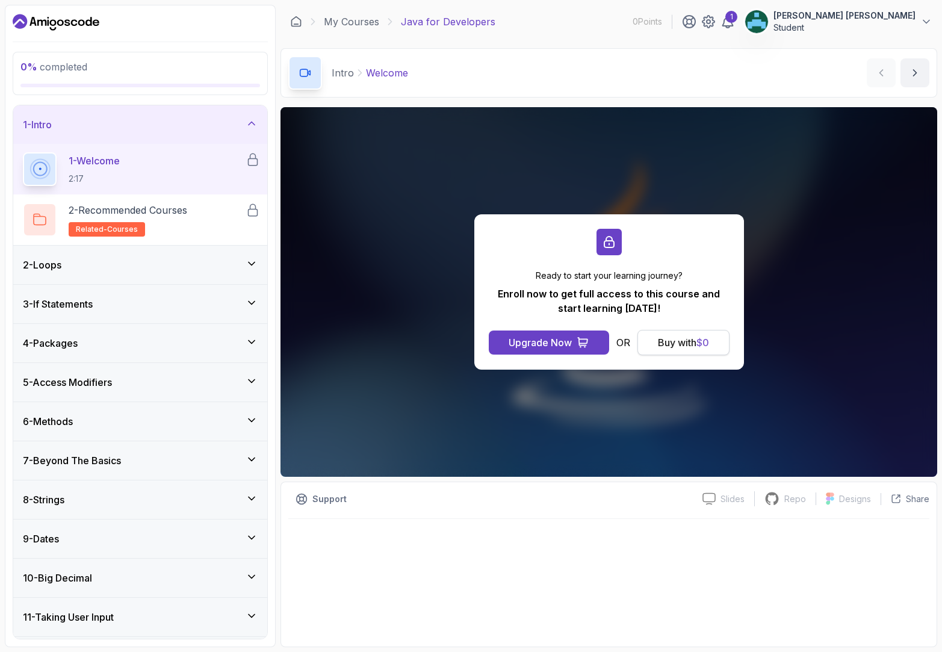
click at [679, 344] on div "Buy with $ 0" at bounding box center [683, 342] width 51 height 14
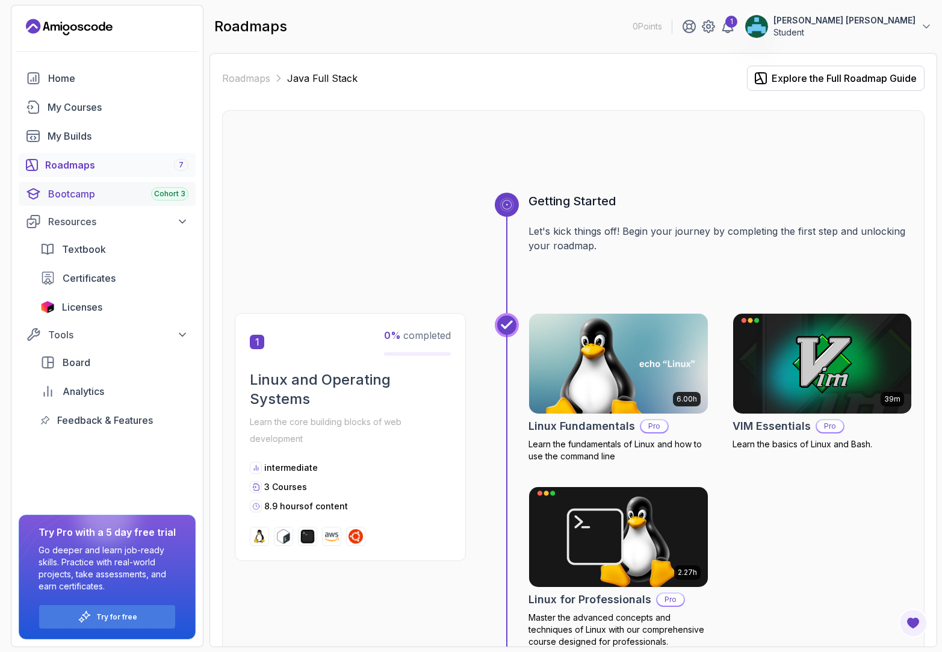
click at [134, 199] on div "Bootcamp Cohort 3" at bounding box center [118, 194] width 140 height 14
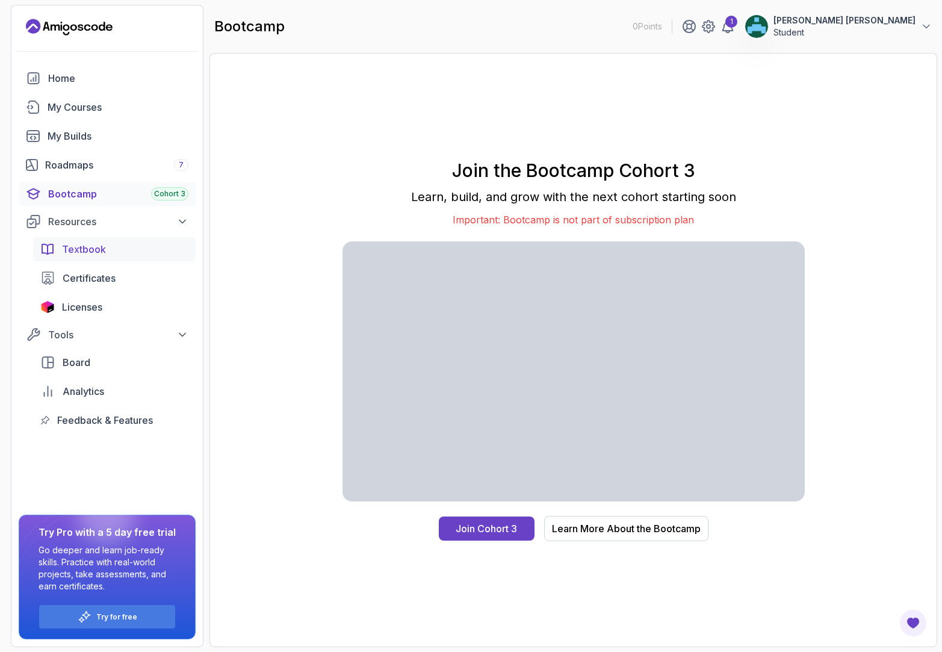
click at [92, 247] on span "Textbook" at bounding box center [84, 249] width 44 height 14
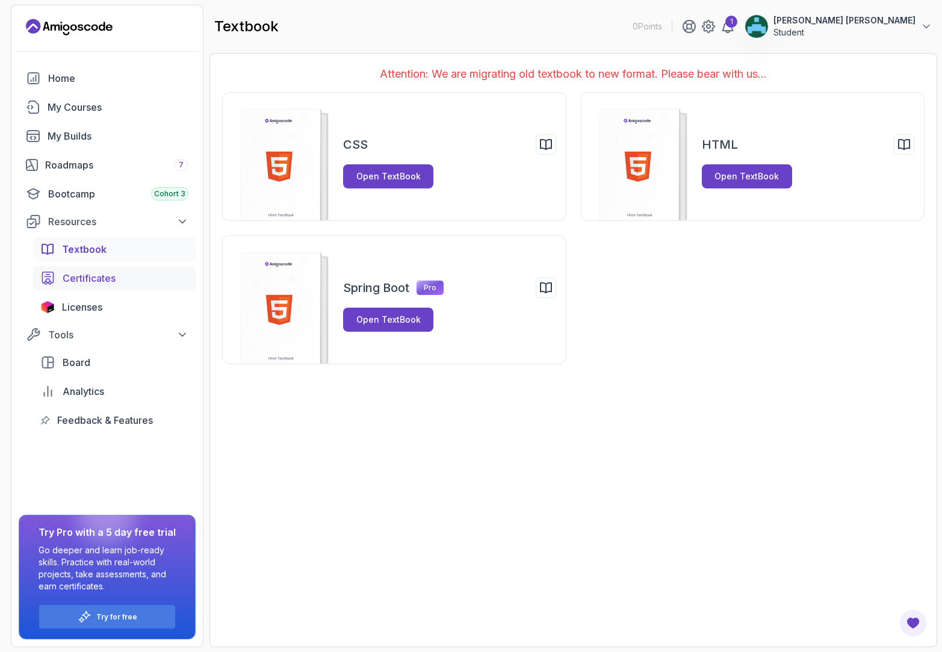
click at [72, 270] on link "Certificates" at bounding box center [114, 278] width 163 height 24
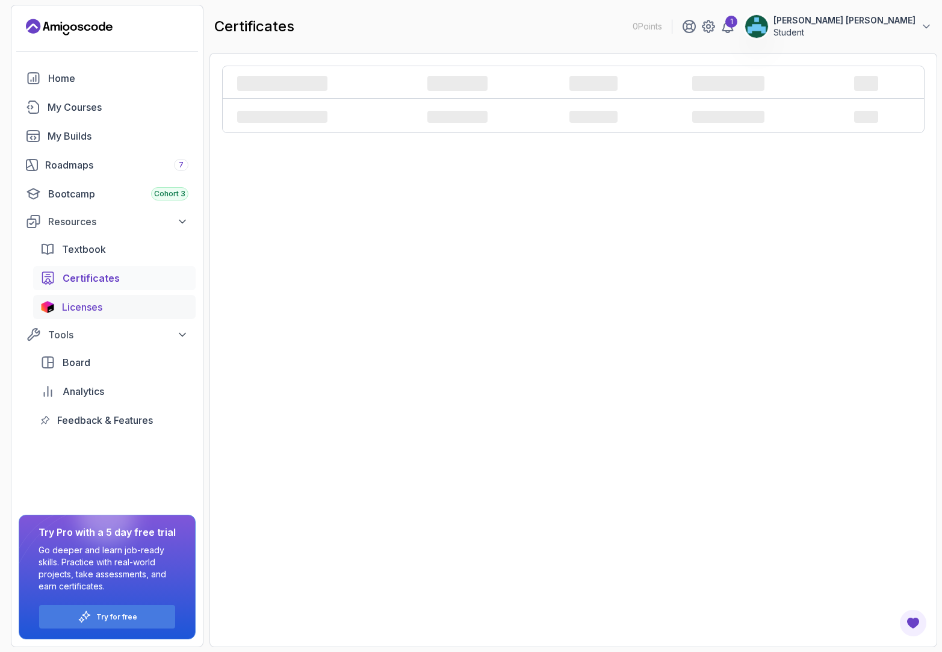
click at [91, 306] on span "Licenses" at bounding box center [82, 307] width 40 height 14
click at [112, 170] on div "Roadmaps 7" at bounding box center [116, 165] width 143 height 14
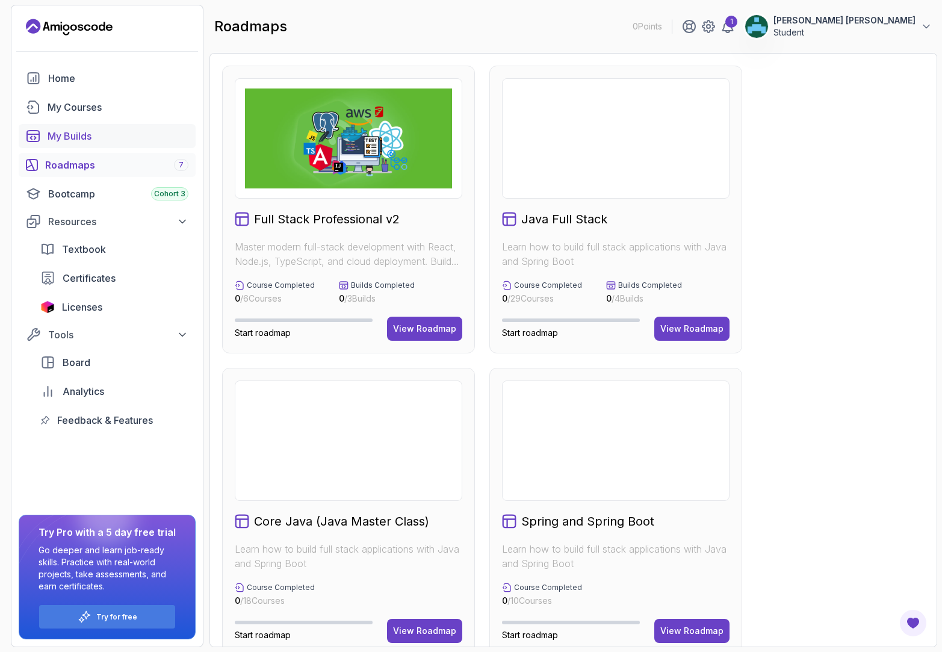
click at [105, 133] on div "My Builds" at bounding box center [118, 136] width 141 height 14
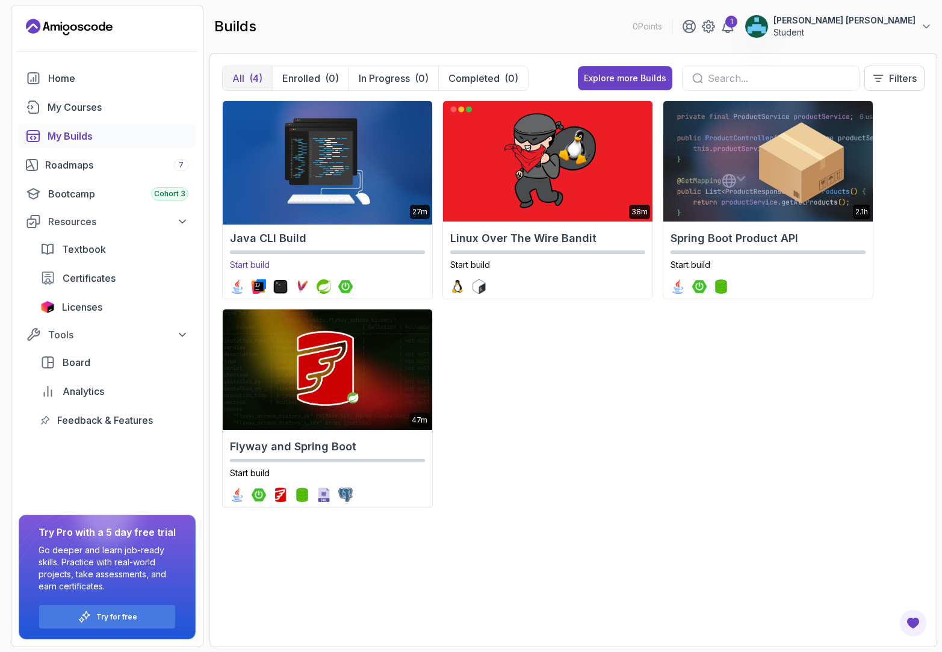
click at [366, 215] on img at bounding box center [327, 161] width 220 height 126
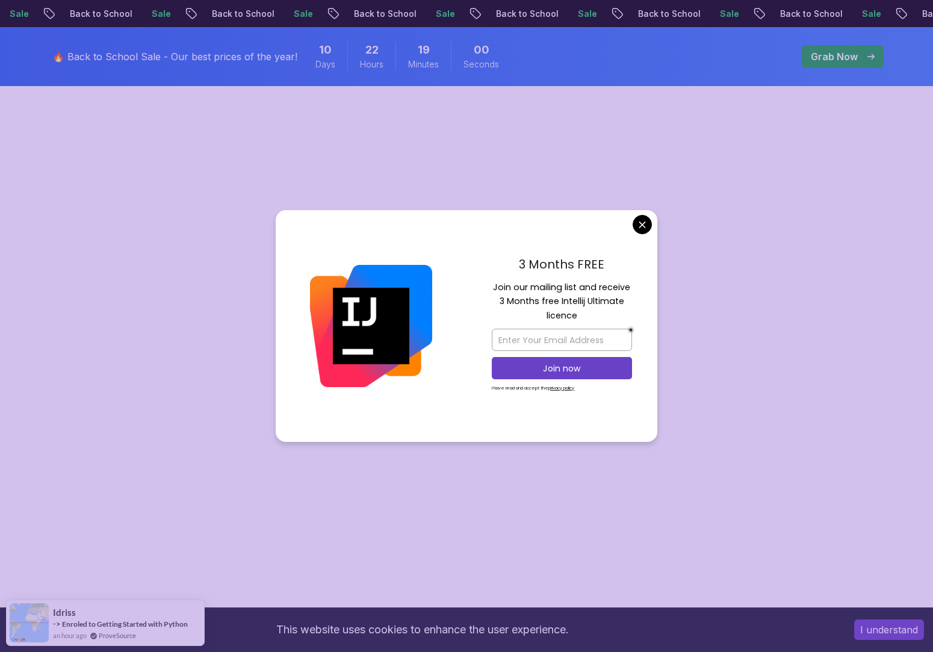
scroll to position [241, 0]
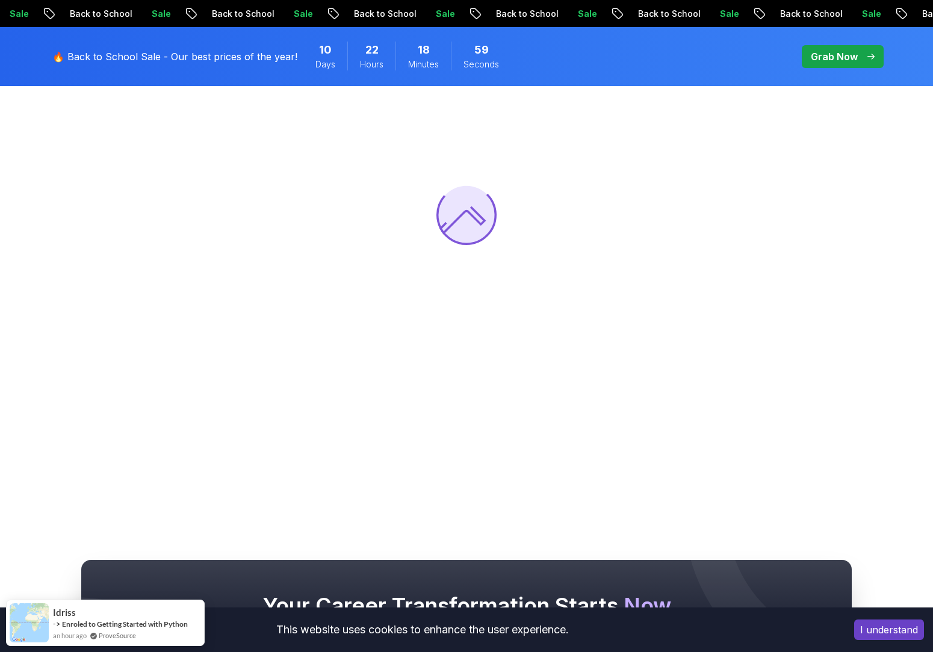
click at [647, 224] on body "Sale Back to School Sale Back to School Sale Back to School Sale Back to School…" at bounding box center [466, 443] width 933 height 1369
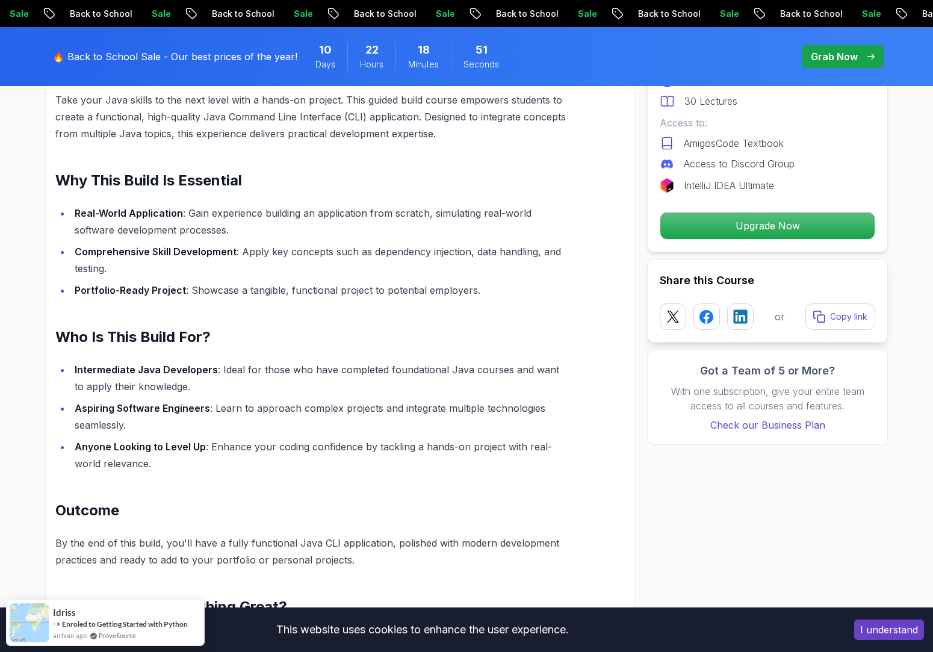
scroll to position [843, 0]
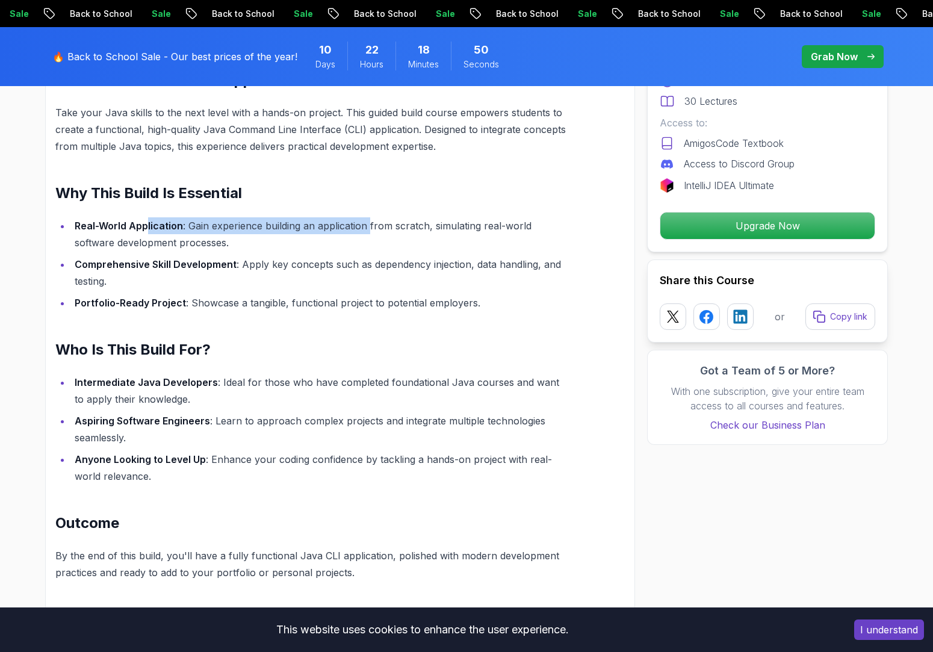
drag, startPoint x: 149, startPoint y: 230, endPoint x: 391, endPoint y: 235, distance: 242.7
click at [382, 234] on li "Real-World Application : Gain experience building an application from scratch, …" at bounding box center [319, 234] width 497 height 34
click at [396, 236] on li "Real-World Application : Gain experience building an application from scratch, …" at bounding box center [319, 234] width 497 height 34
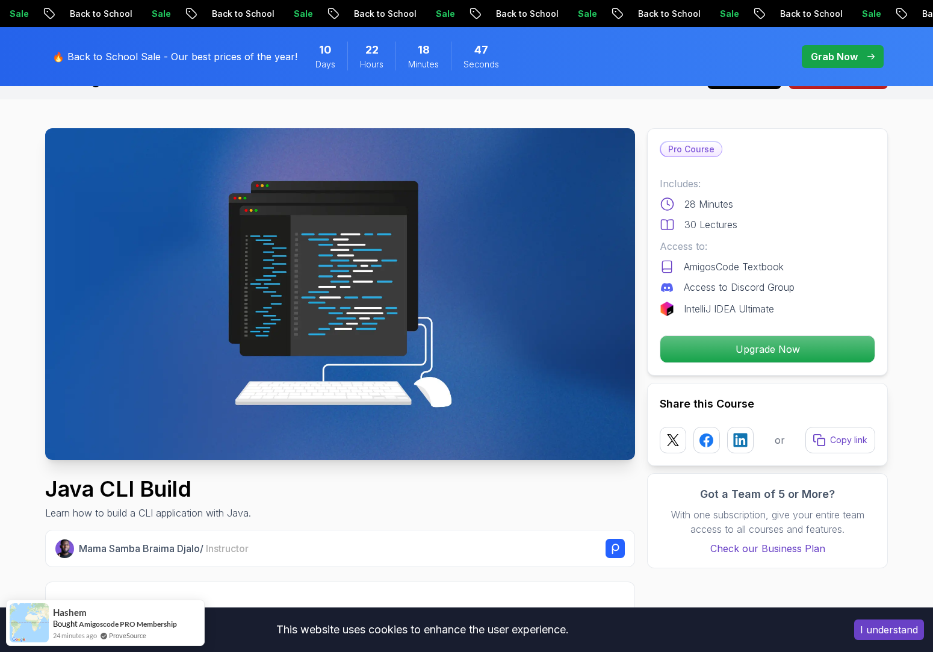
scroll to position [60, 0]
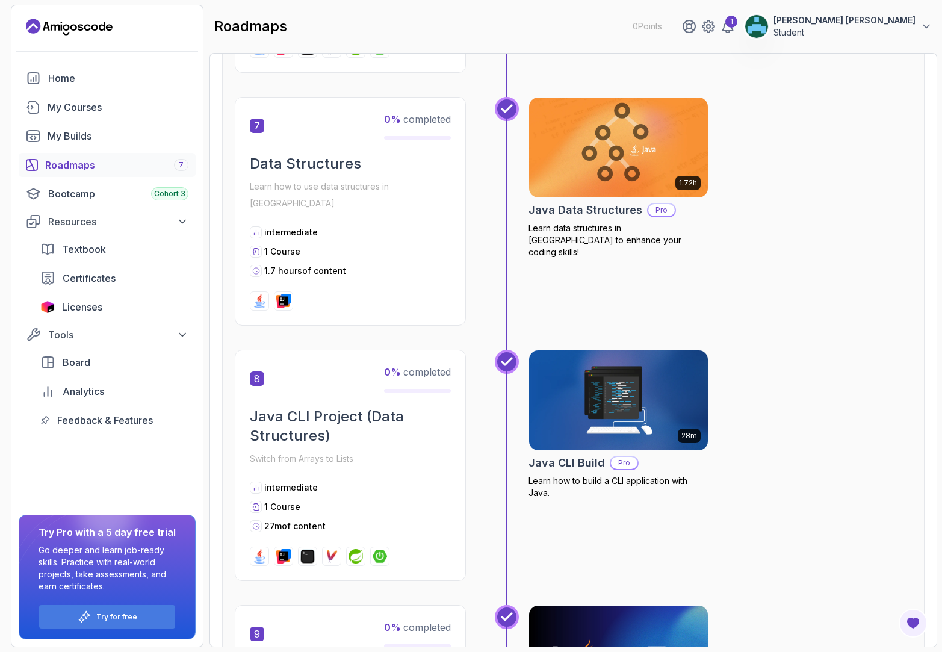
scroll to position [1686, 0]
drag, startPoint x: 300, startPoint y: 253, endPoint x: 259, endPoint y: 256, distance: 41.1
click at [259, 264] on div "1.7 hours of content" at bounding box center [350, 270] width 201 height 12
drag, startPoint x: 266, startPoint y: 253, endPoint x: 482, endPoint y: 247, distance: 216.2
click at [482, 247] on div "7 0 % completed Data Structures Learn how to use data structures in Java interm…" at bounding box center [573, 222] width 677 height 253
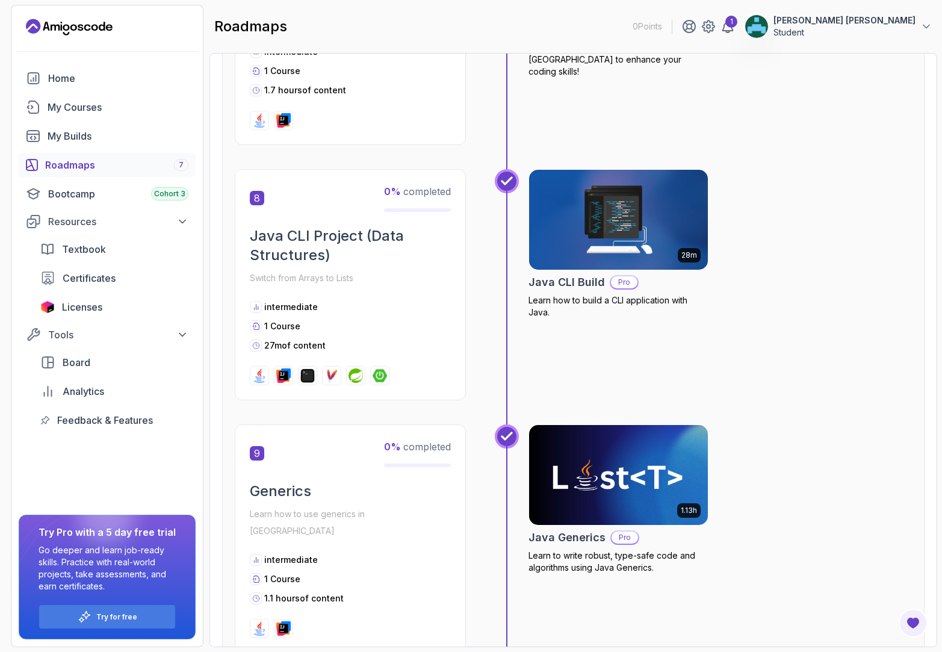
scroll to position [1867, 0]
drag, startPoint x: 292, startPoint y: 220, endPoint x: 439, endPoint y: 223, distance: 146.9
click at [439, 226] on h2 "Java CLI Project (Data Structures)" at bounding box center [350, 245] width 201 height 39
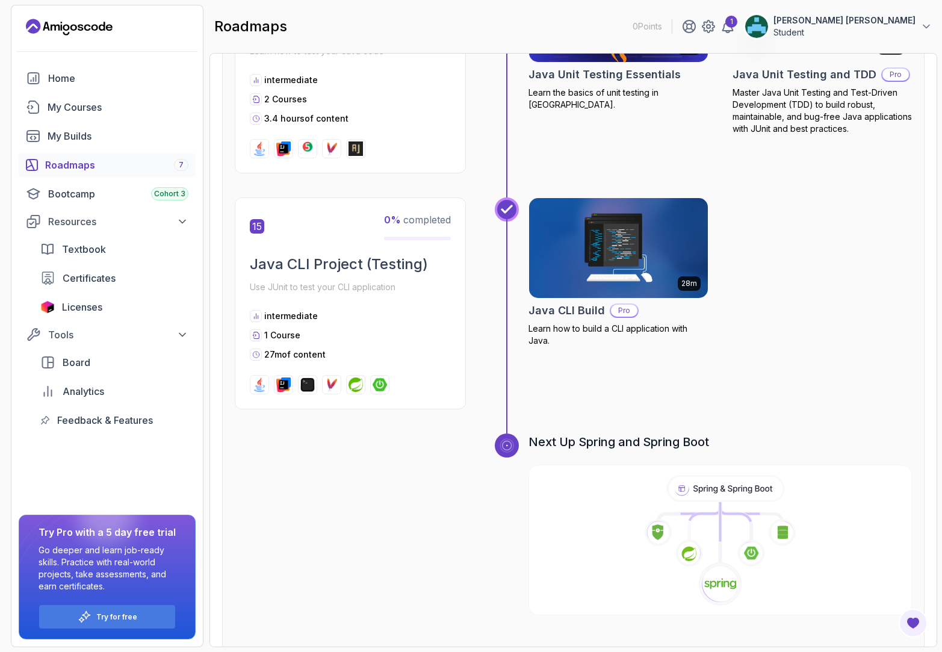
scroll to position [3671, 0]
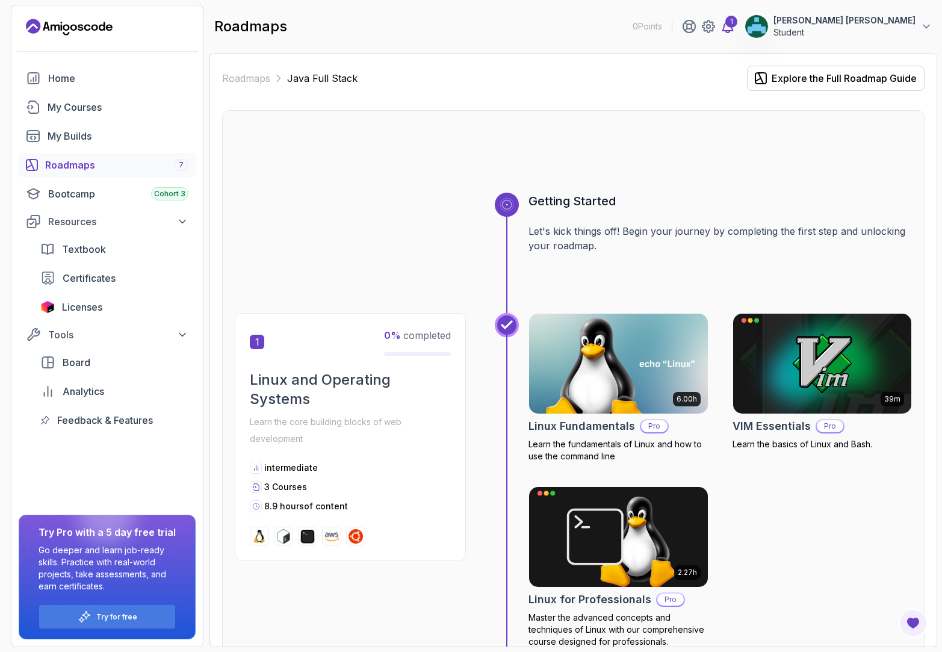
click at [738, 23] on div "1" at bounding box center [732, 22] width 12 height 12
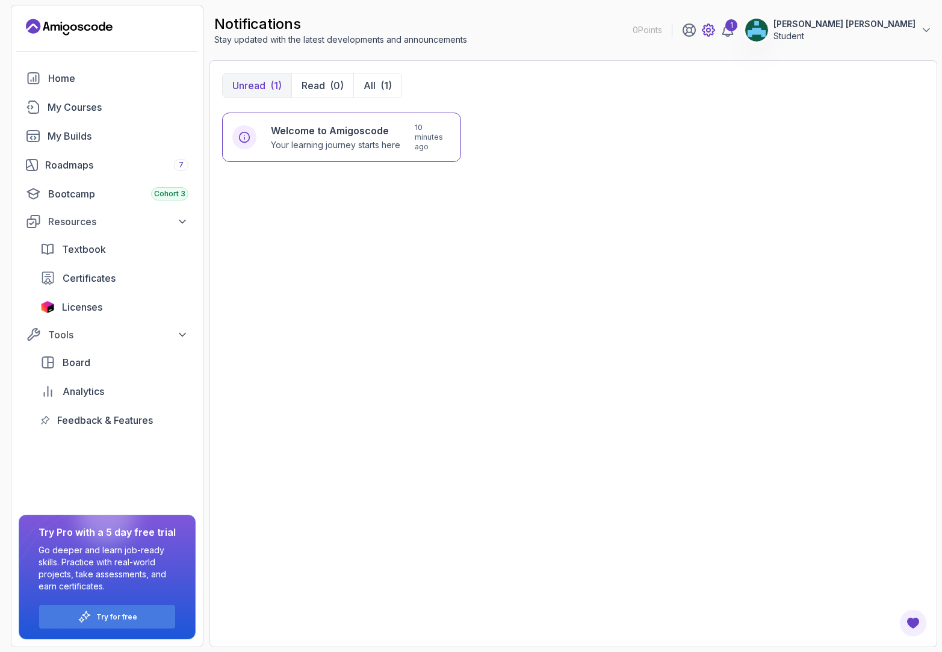
click at [716, 27] on icon at bounding box center [708, 30] width 14 height 14
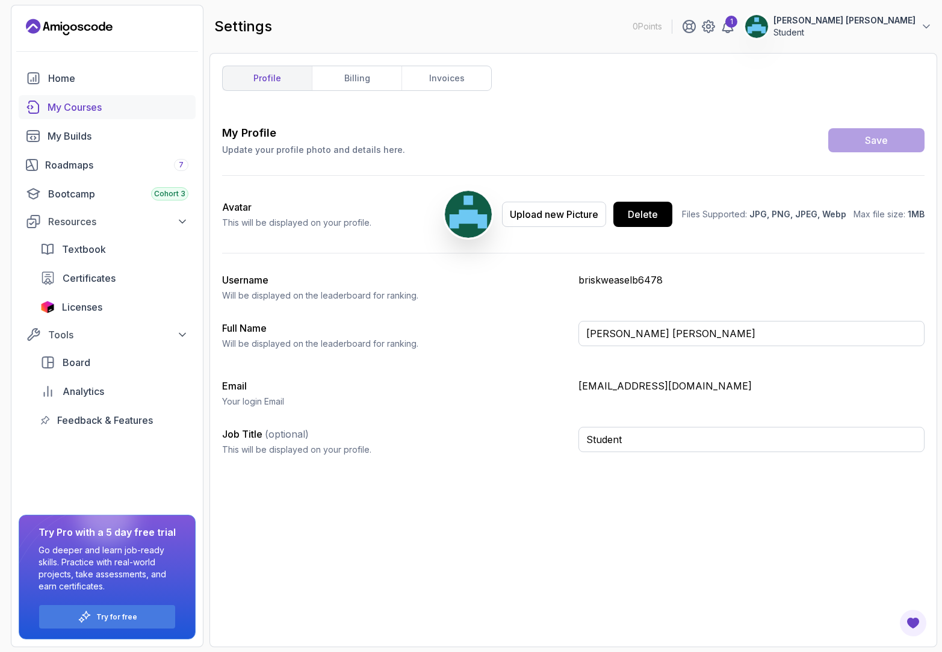
click at [84, 104] on div "My Courses" at bounding box center [118, 107] width 141 height 14
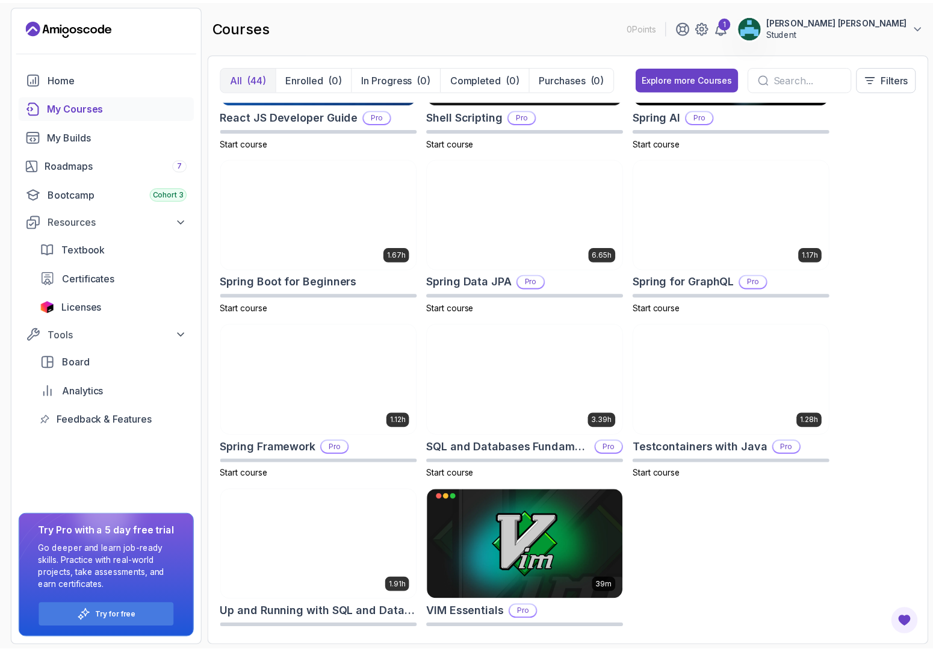
scroll to position [1960, 0]
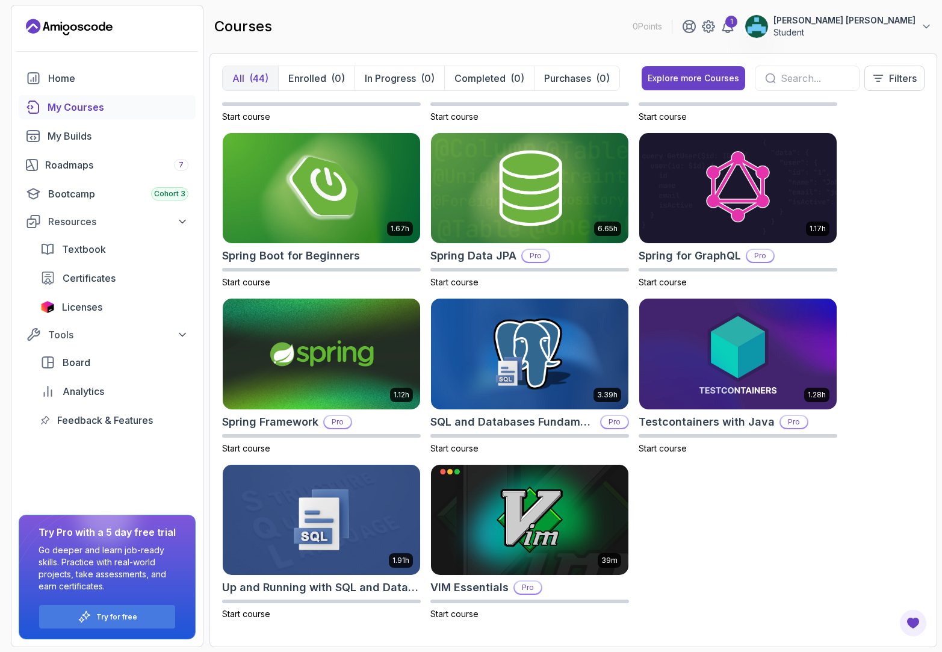
click at [69, 20] on icon "Landing page" at bounding box center [69, 26] width 87 height 19
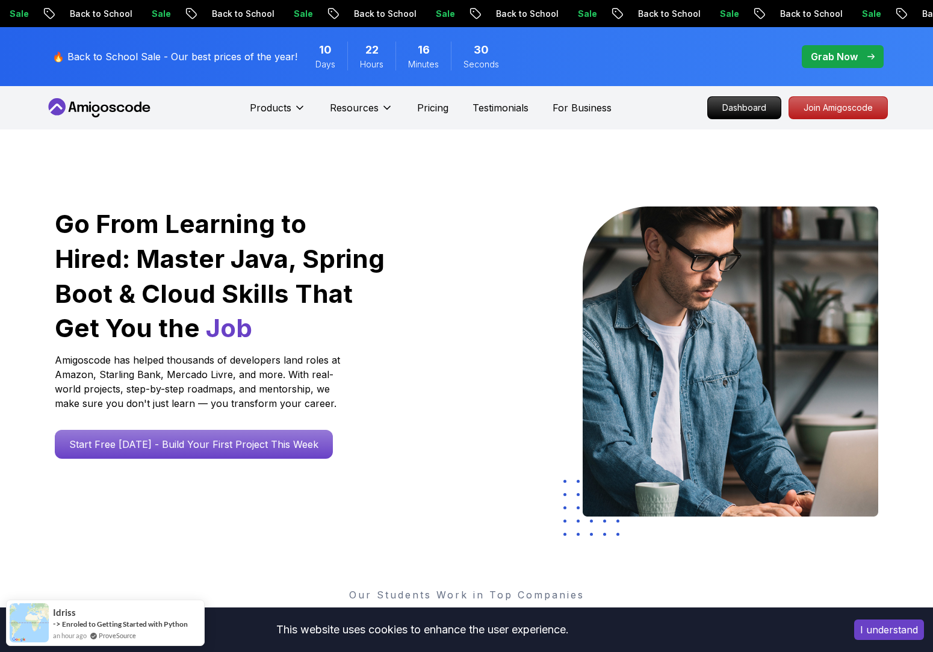
click at [439, 115] on div "Products Resources Pricing Testimonials For Business" at bounding box center [431, 108] width 362 height 24
click at [430, 108] on p "Pricing" at bounding box center [432, 108] width 31 height 14
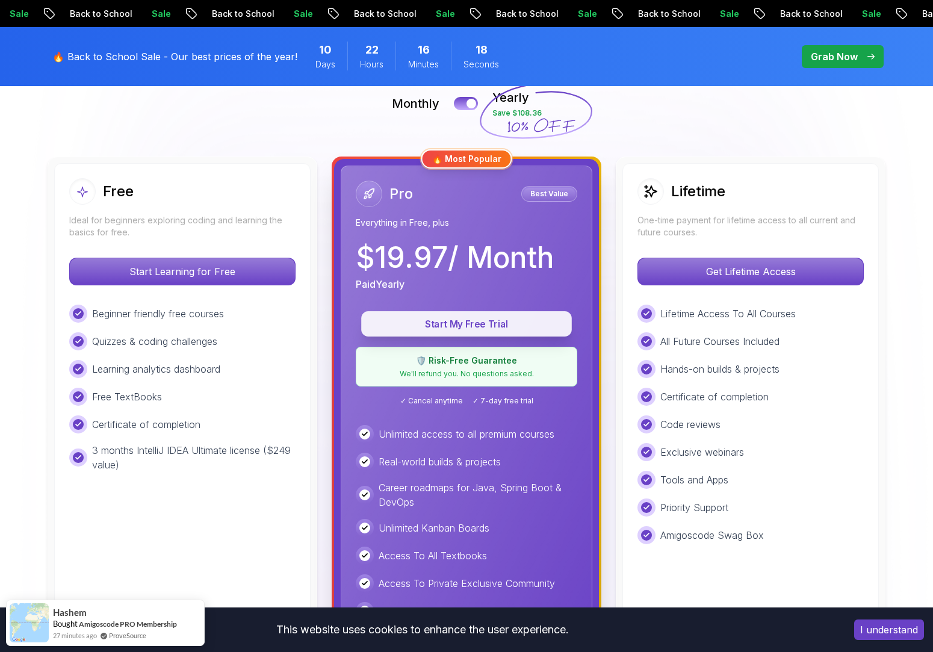
scroll to position [241, 0]
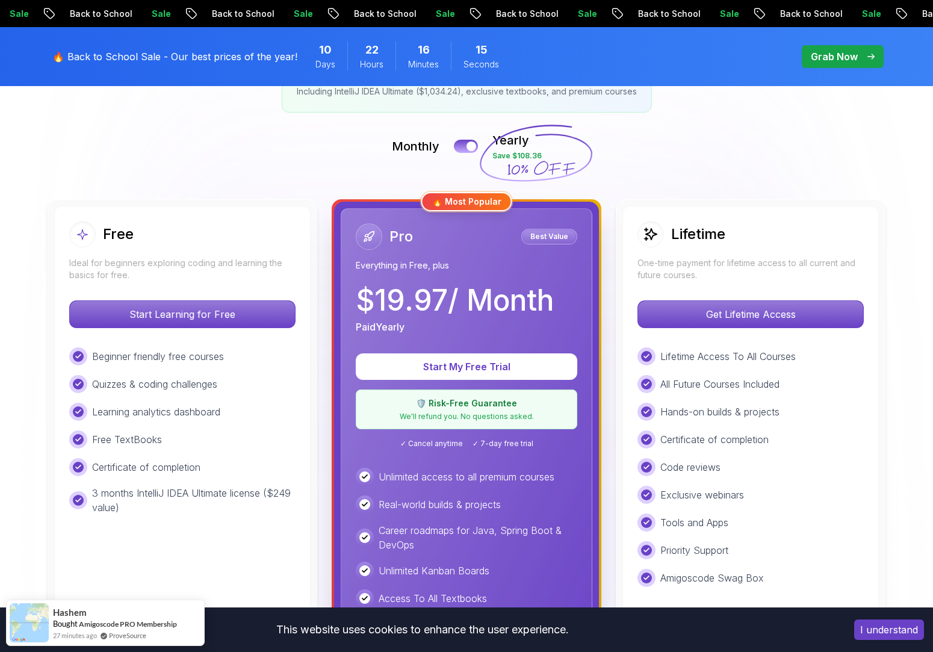
drag, startPoint x: 453, startPoint y: 288, endPoint x: 564, endPoint y: 278, distance: 111.9
click at [564, 278] on div "Pro Best Value Everything in Free, plus $ 19.97 / Month Paid Yearly" at bounding box center [467, 278] width 222 height 111
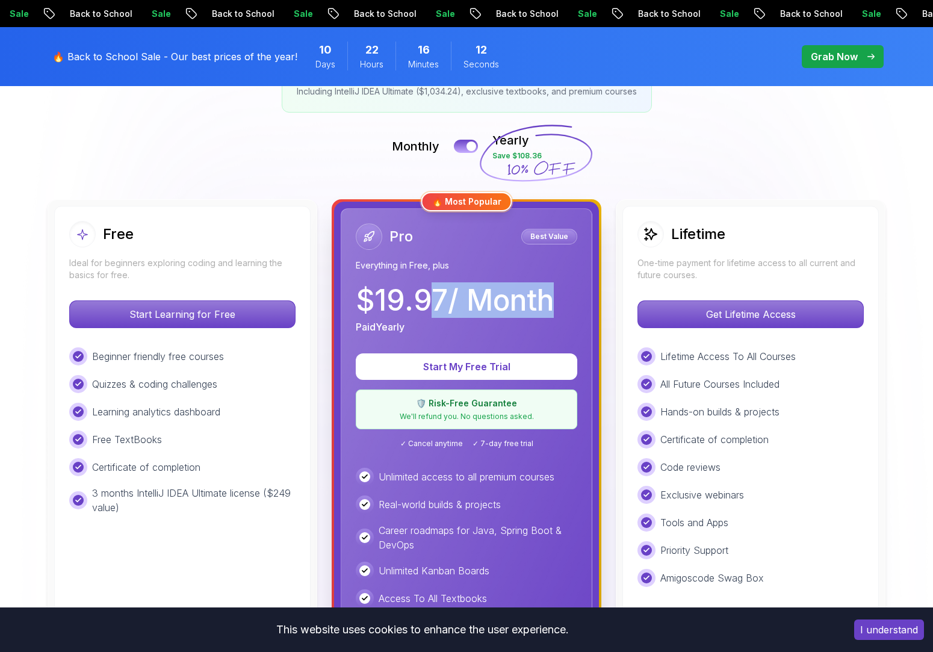
drag, startPoint x: 428, startPoint y: 295, endPoint x: 540, endPoint y: 292, distance: 112.0
click at [540, 292] on p "$ 19.97 / Month" at bounding box center [455, 300] width 198 height 29
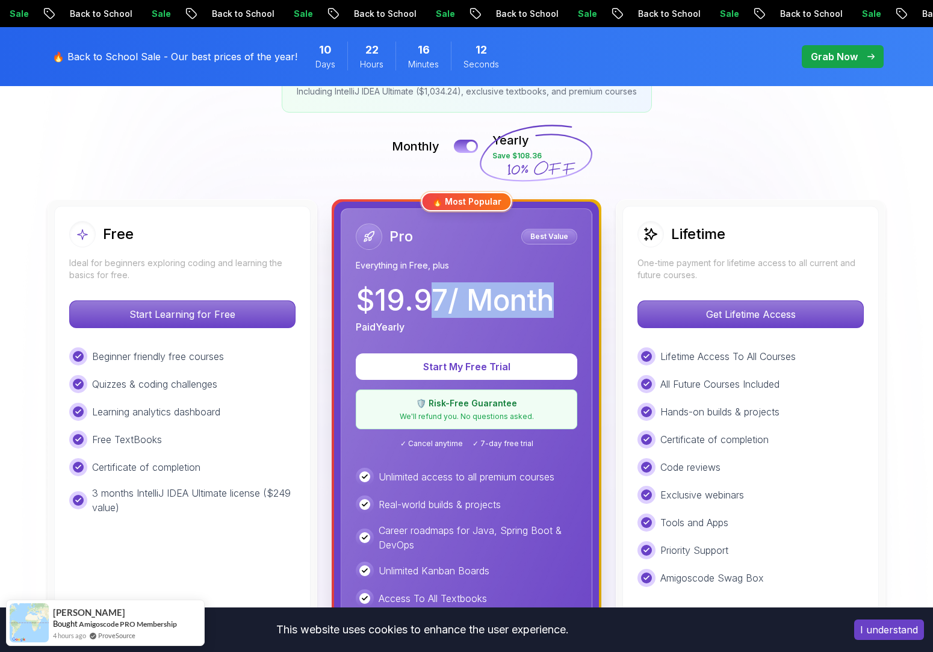
click at [540, 292] on p "$ 19.97 / Month" at bounding box center [455, 300] width 198 height 29
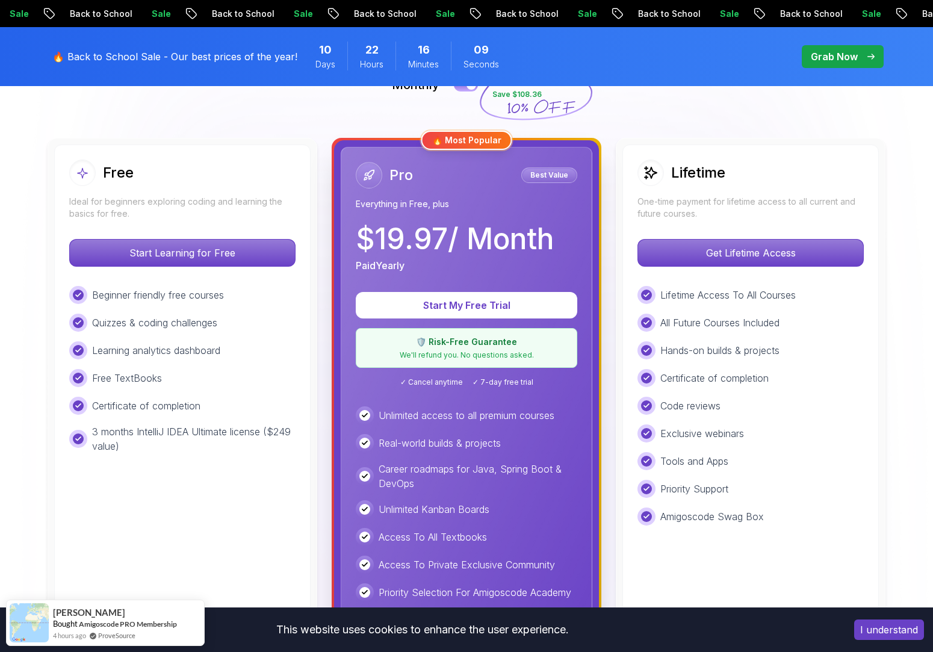
scroll to position [301, 0]
